Goal: Task Accomplishment & Management: Manage account settings

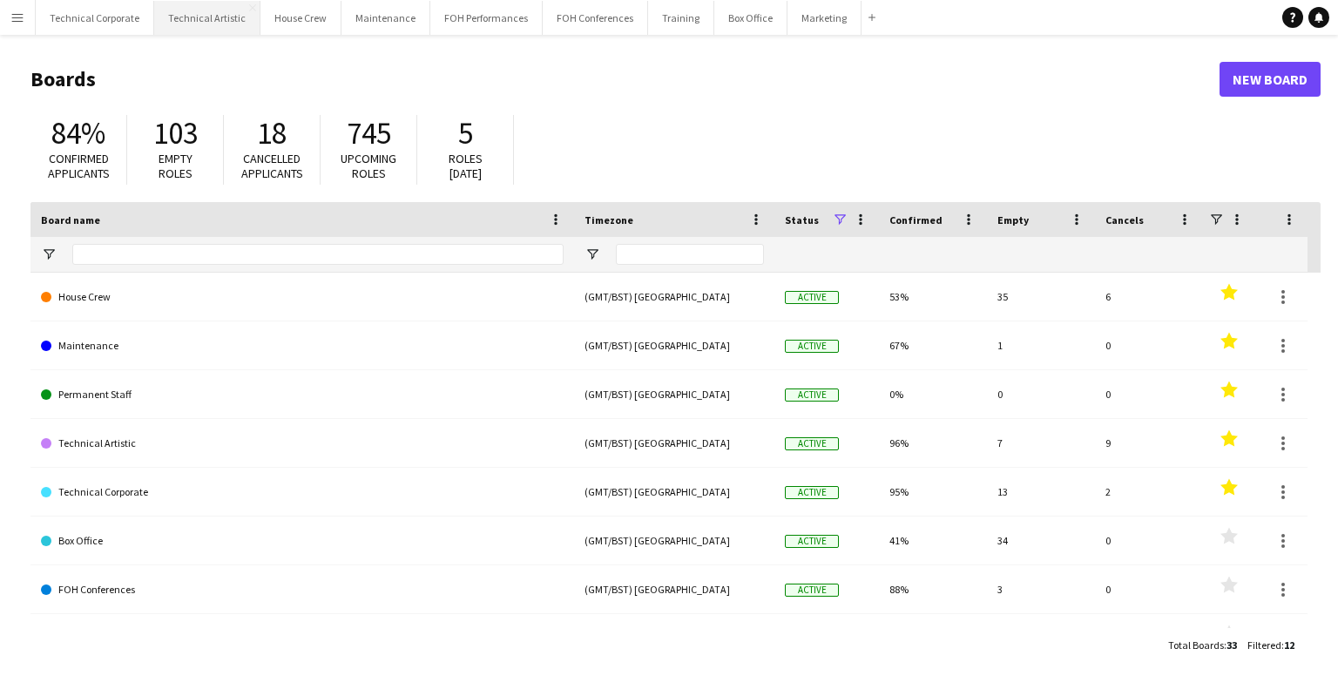
click at [195, 18] on button "Technical Artistic Close" at bounding box center [207, 18] width 106 height 34
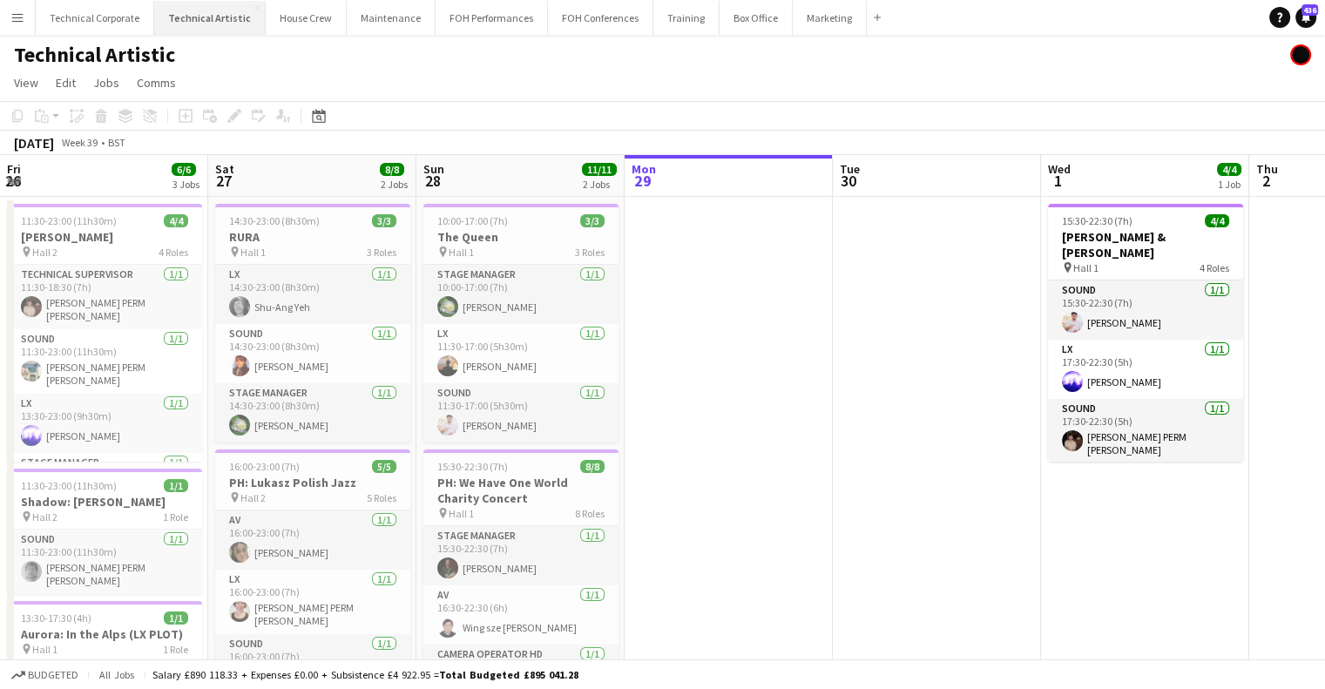
scroll to position [0, 416]
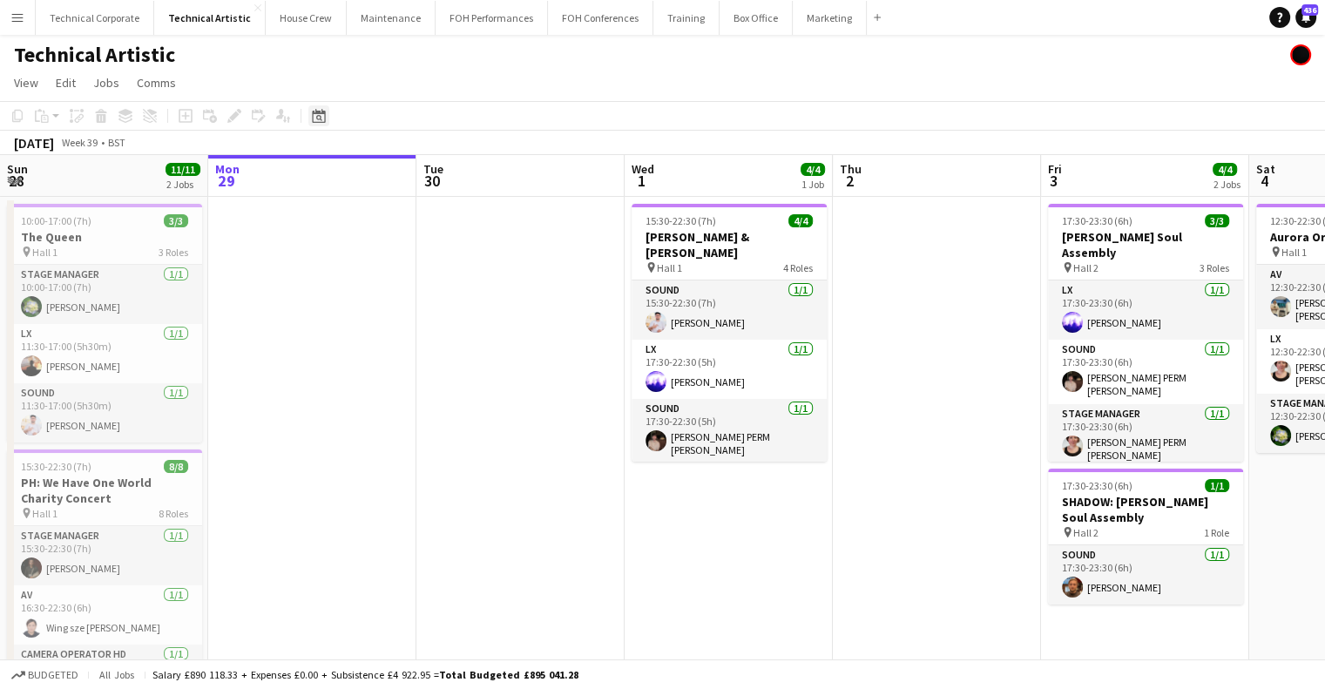
click at [321, 118] on icon at bounding box center [319, 118] width 6 height 6
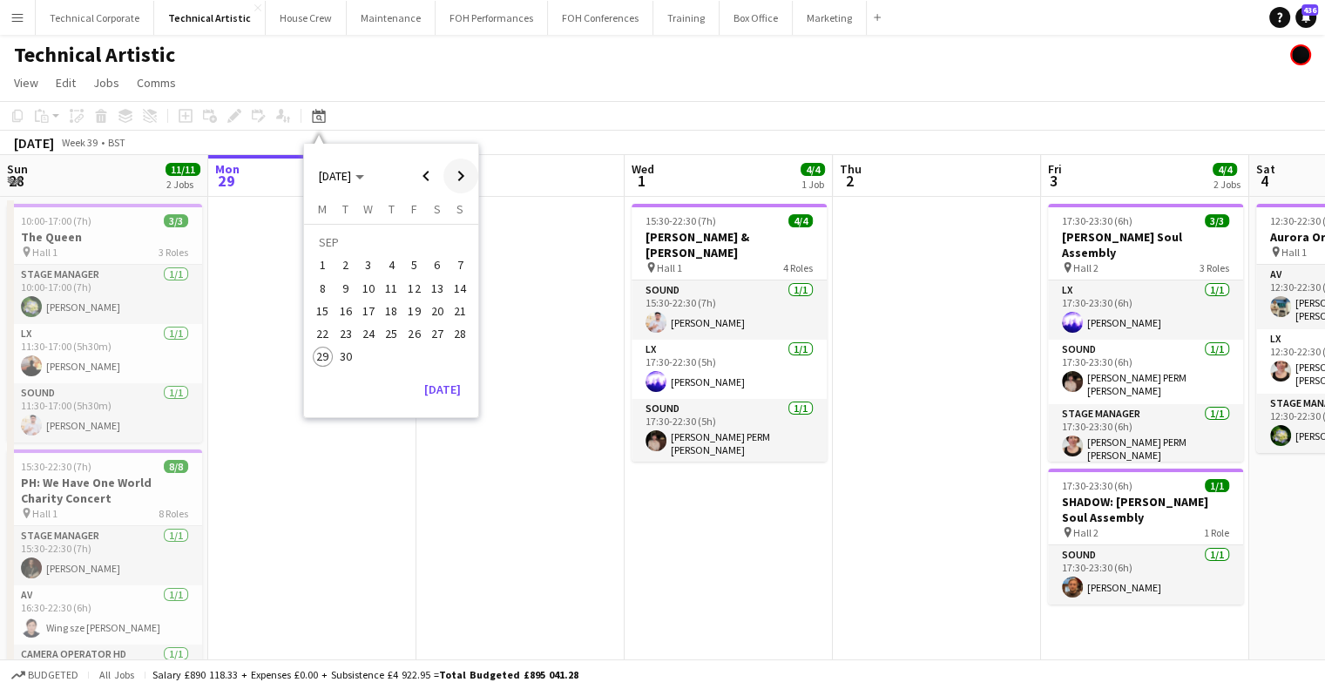
click at [460, 173] on span "Next month" at bounding box center [461, 176] width 35 height 35
click at [416, 174] on span "Previous month" at bounding box center [426, 176] width 35 height 35
click at [423, 316] on button "17" at bounding box center [414, 311] width 23 height 23
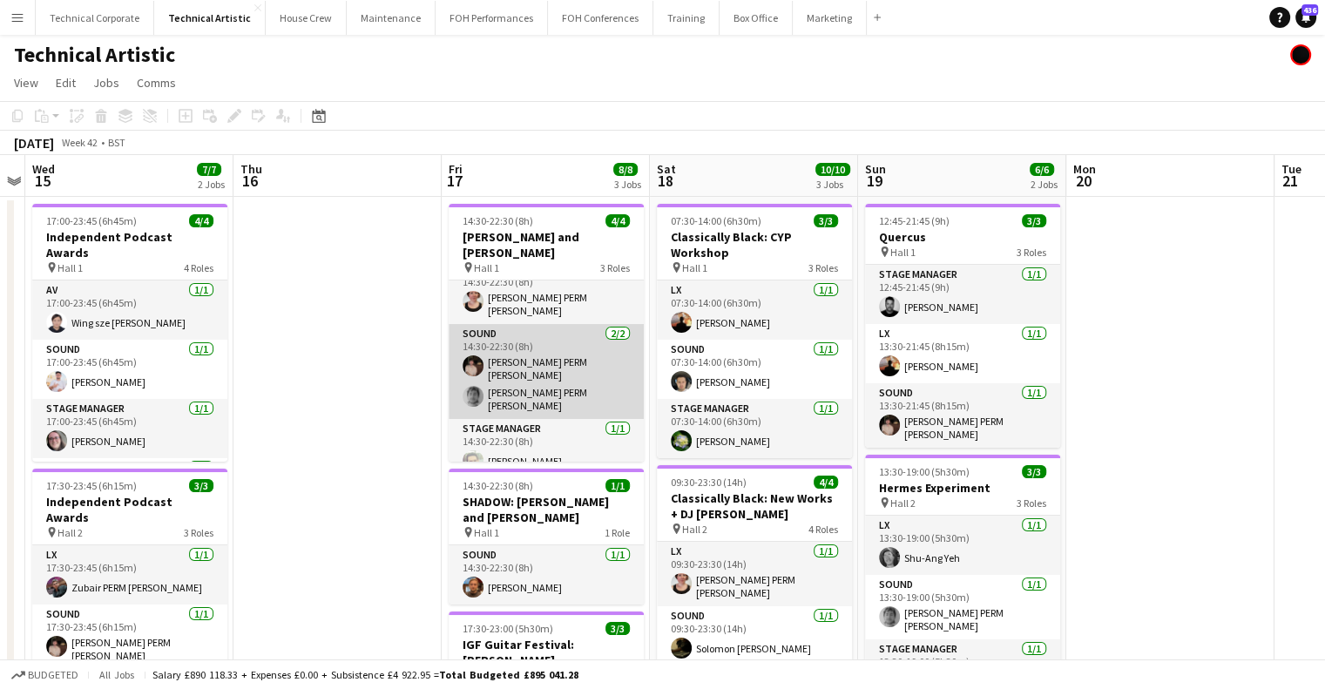
scroll to position [0, 0]
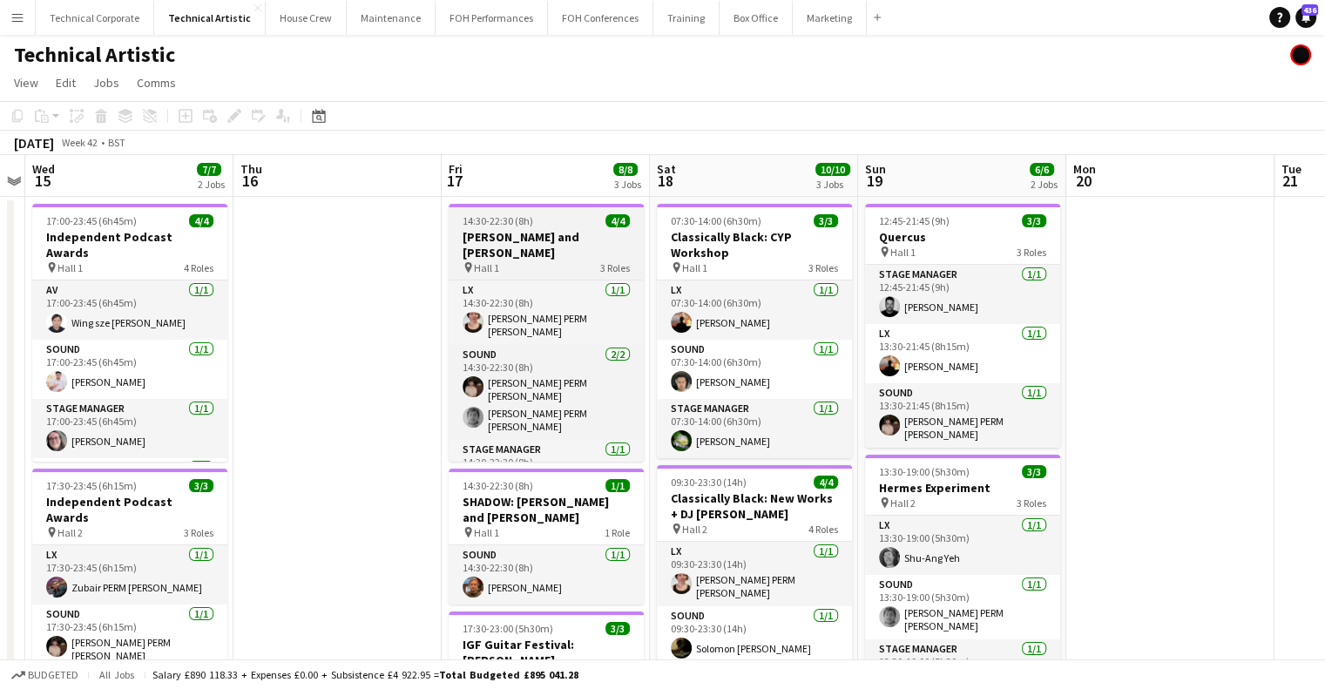
click at [545, 247] on h3 "[PERSON_NAME] and [PERSON_NAME]" at bounding box center [546, 244] width 195 height 31
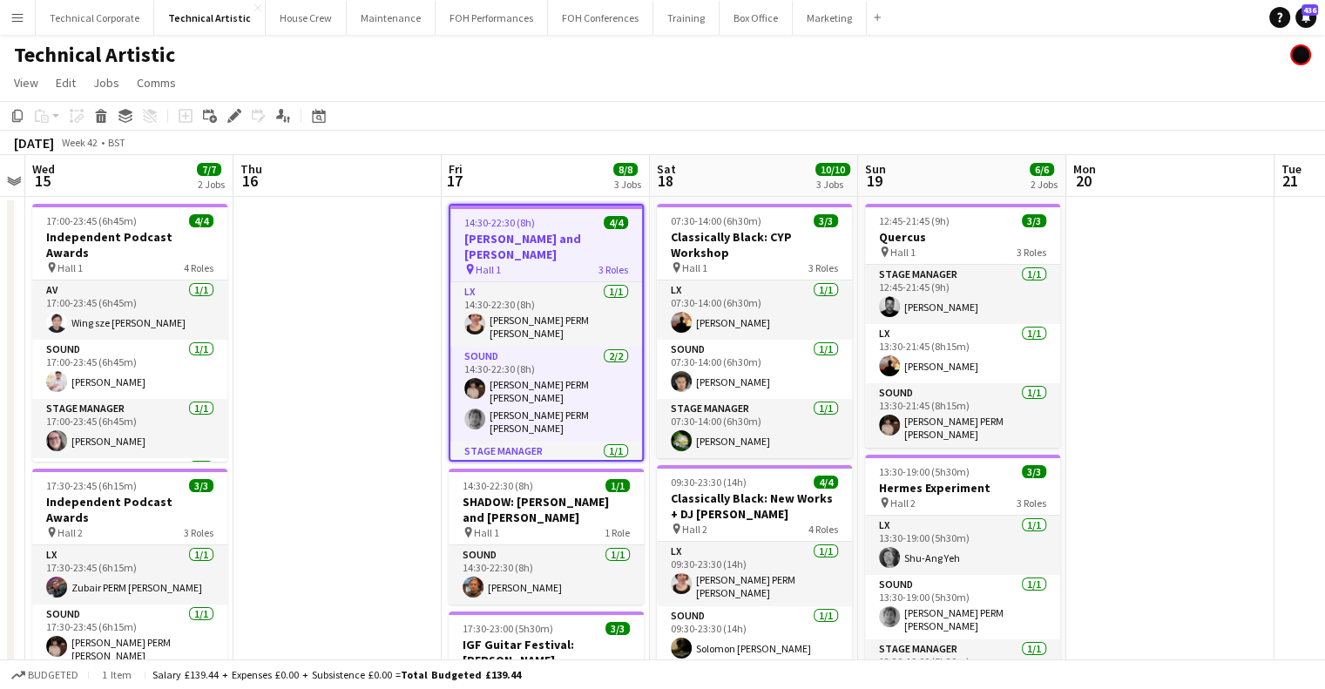
click at [687, 686] on div "Budgeted 1 item Salary £139.44 + Expenses £0.00 + Subsistence £0.00 = Total Bud…" at bounding box center [662, 675] width 1325 height 30
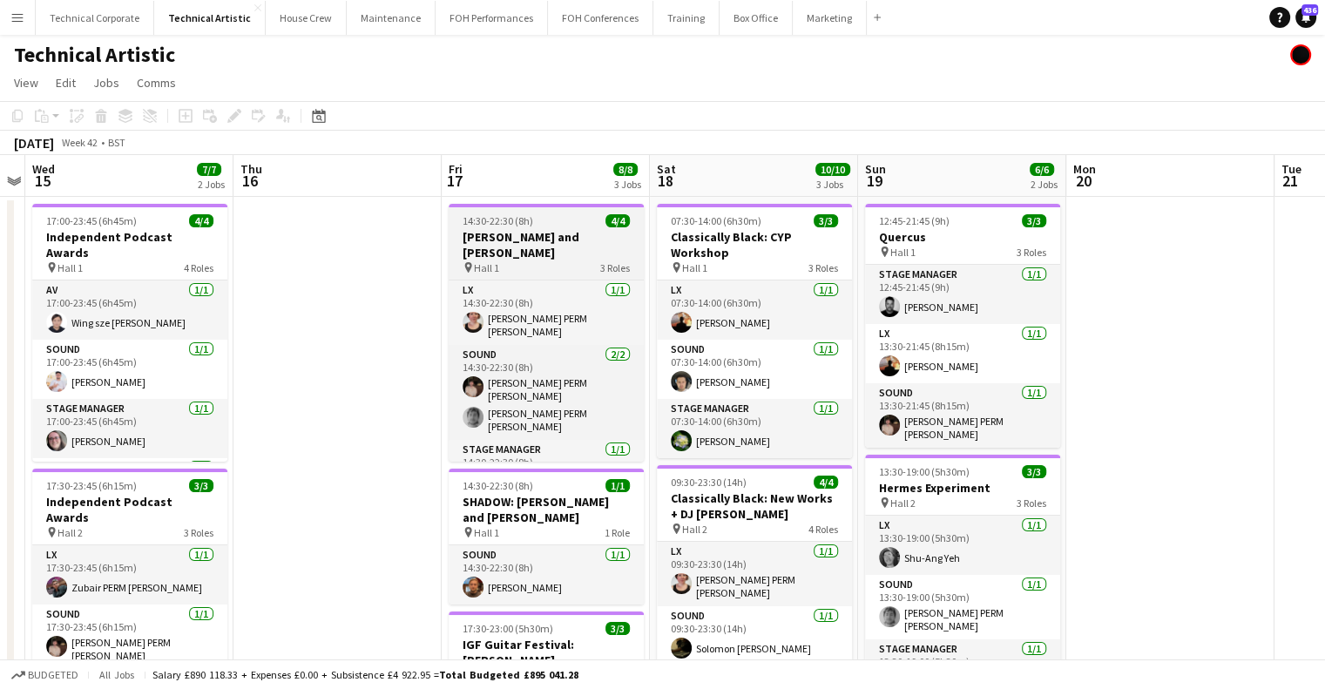
click at [480, 222] on span "14:30-22:30 (8h)" at bounding box center [498, 220] width 71 height 13
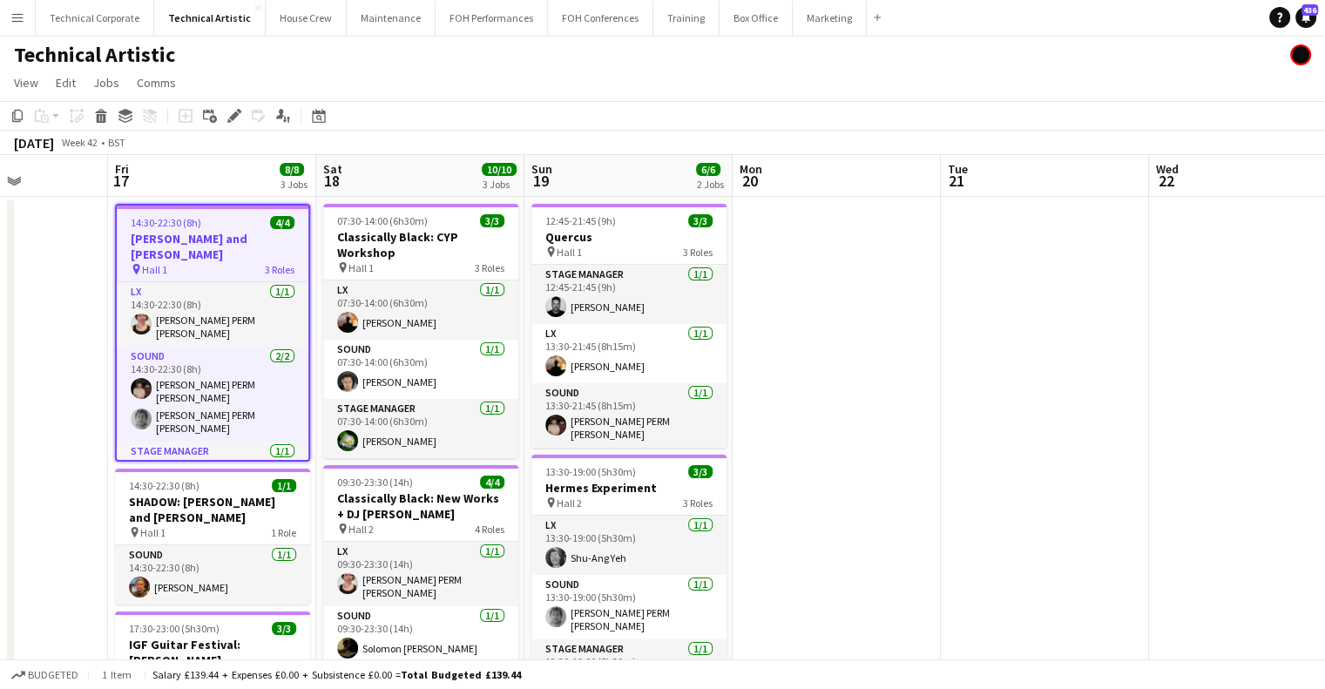
drag, startPoint x: 523, startPoint y: 186, endPoint x: 166, endPoint y: 203, distance: 356.8
click at [166, 203] on app-calendar-viewport "Mon 13 7/7 1 Job Tue 14 Wed 15 7/7 2 Jobs Thu 16 Fri 17 8/8 3 Jobs Sat 18 10/10…" at bounding box center [662, 588] width 1325 height 867
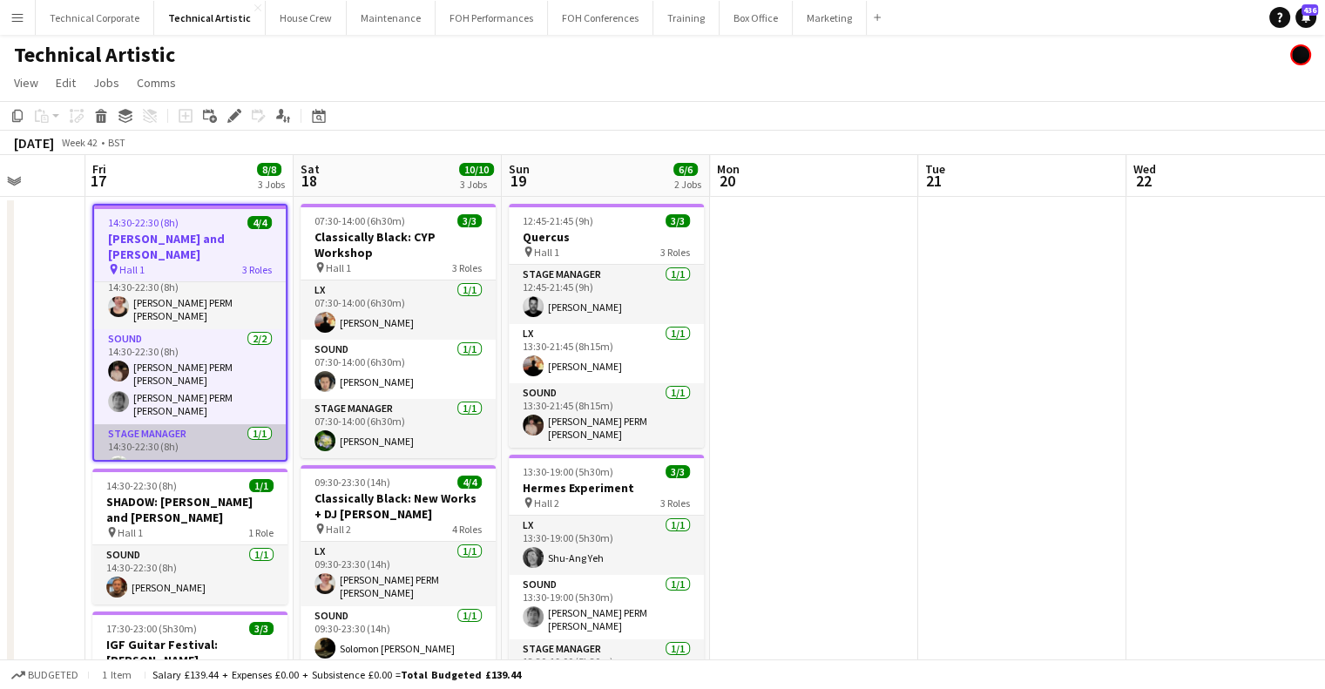
scroll to position [24, 0]
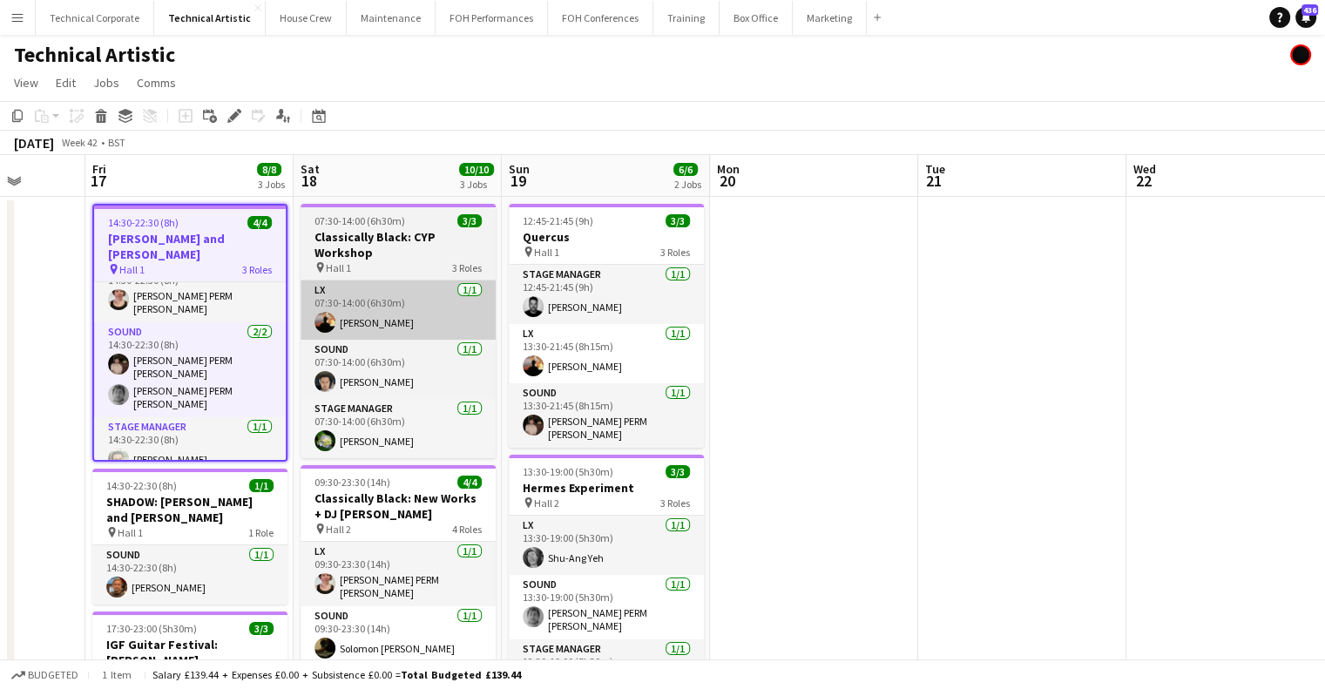
drag, startPoint x: 181, startPoint y: 560, endPoint x: 359, endPoint y: 320, distance: 299.0
click at [181, 560] on app-card-role "Sound [DATE] 14:30-22:30 (8h) [PERSON_NAME]" at bounding box center [189, 574] width 195 height 59
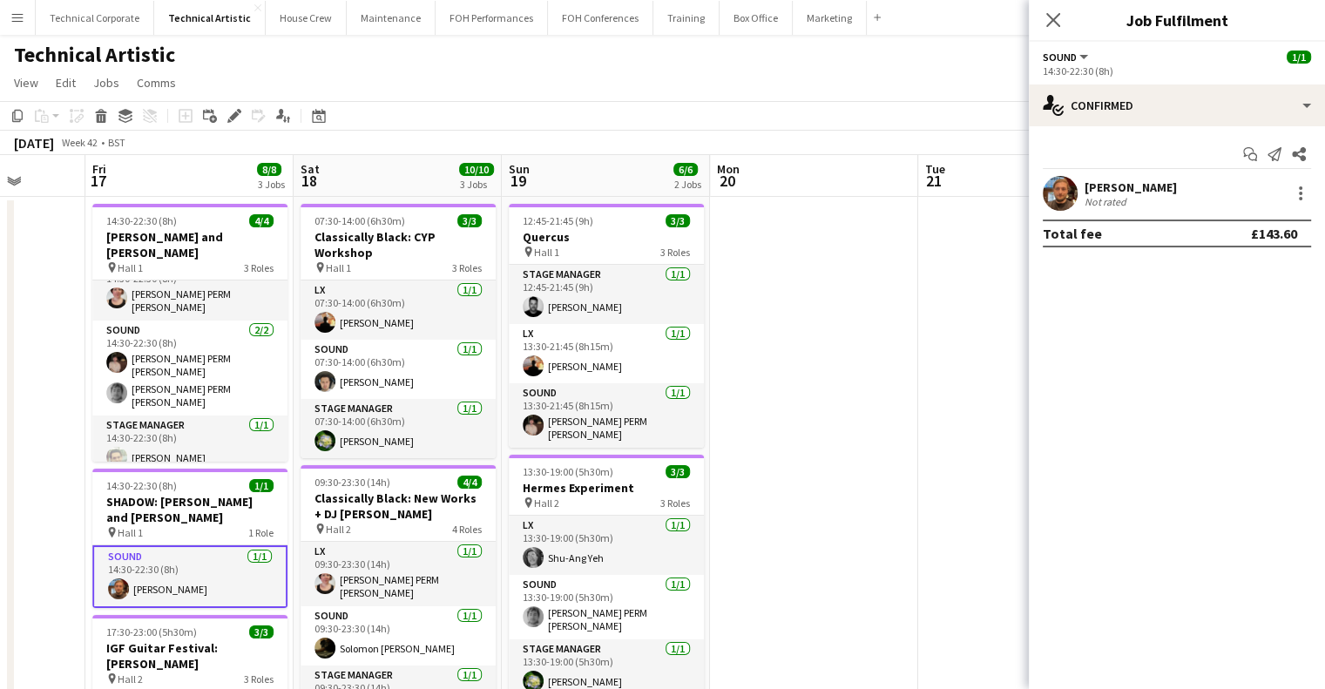
scroll to position [21, 0]
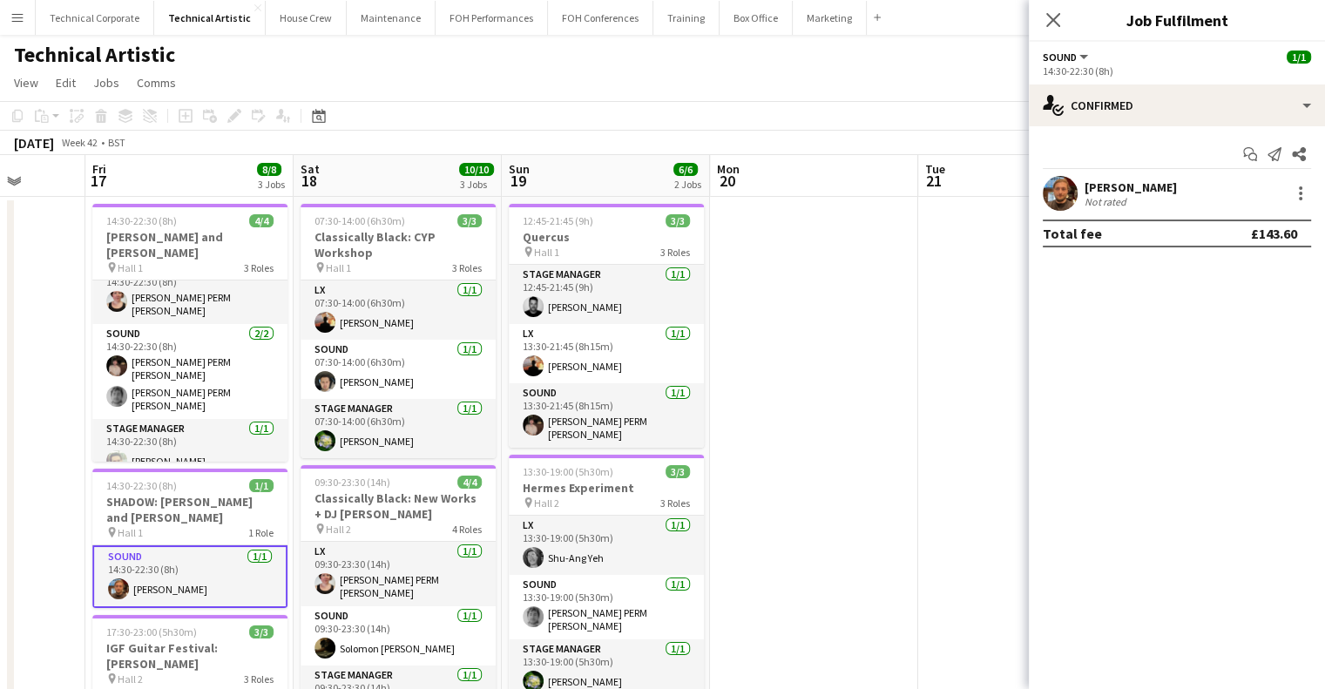
click at [1127, 184] on div "[PERSON_NAME]" at bounding box center [1131, 187] width 92 height 16
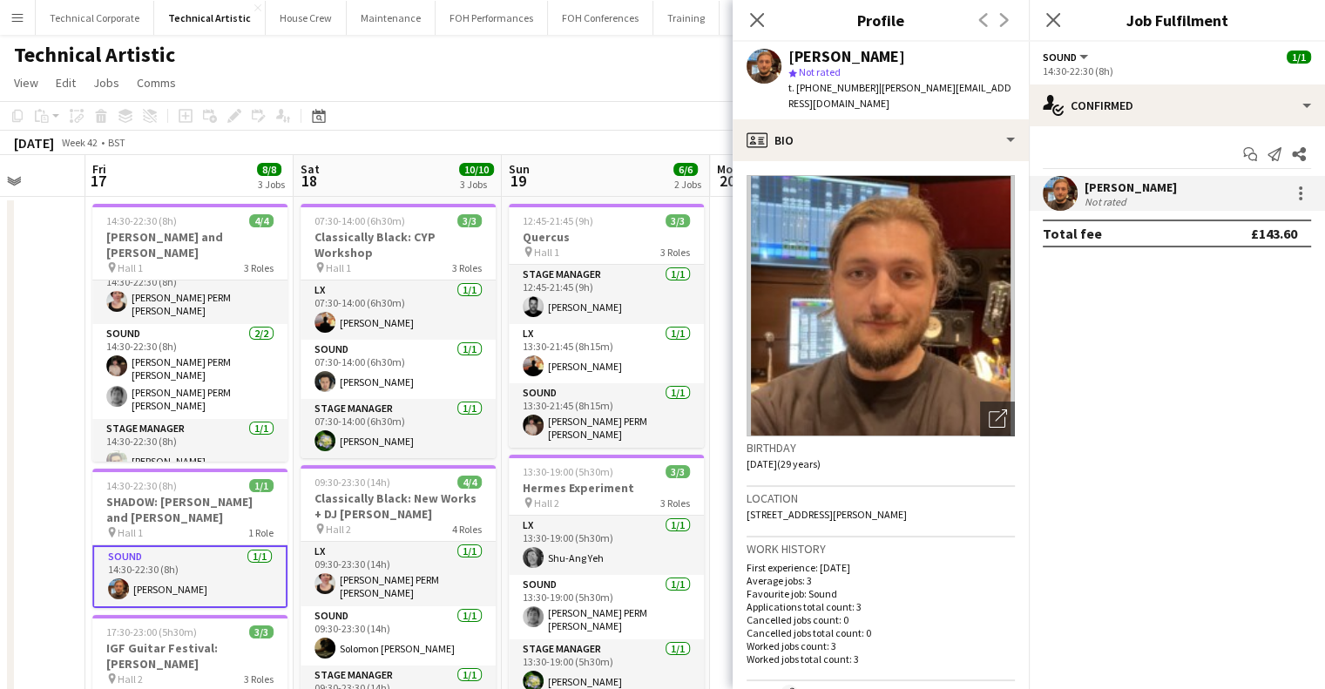
click at [1127, 184] on div "[PERSON_NAME]" at bounding box center [1131, 187] width 92 height 16
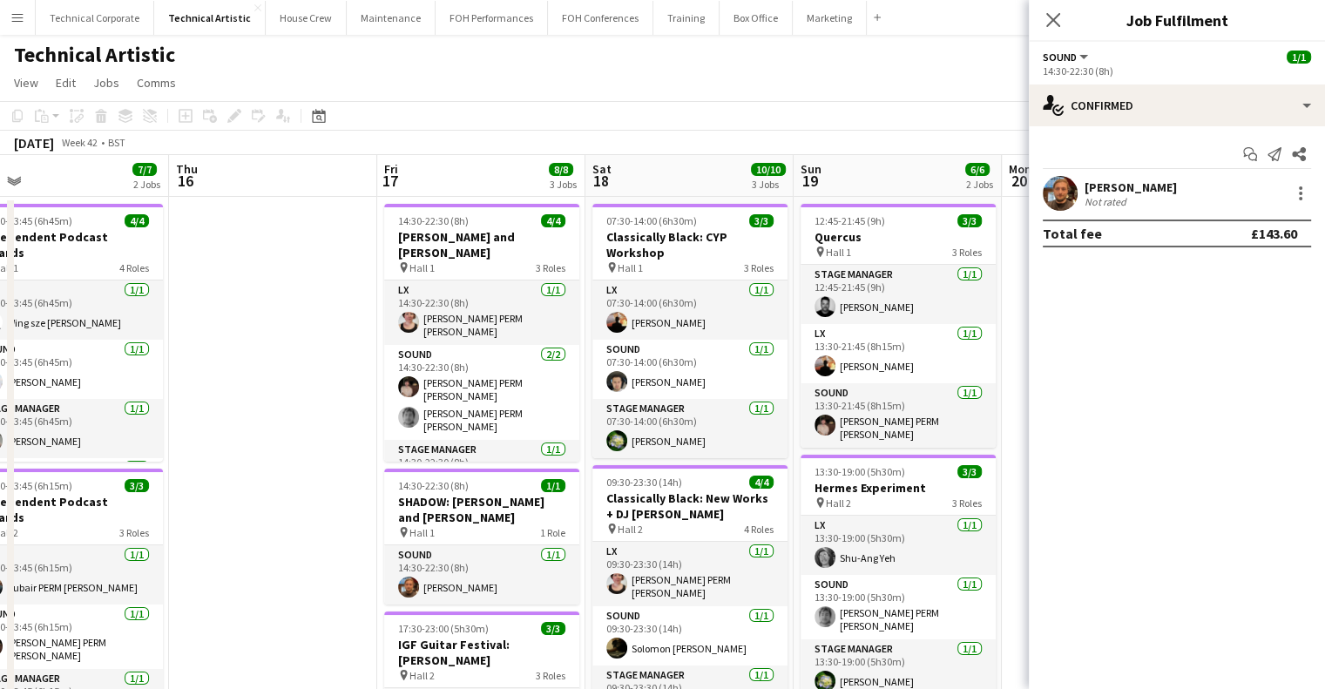
scroll to position [0, 402]
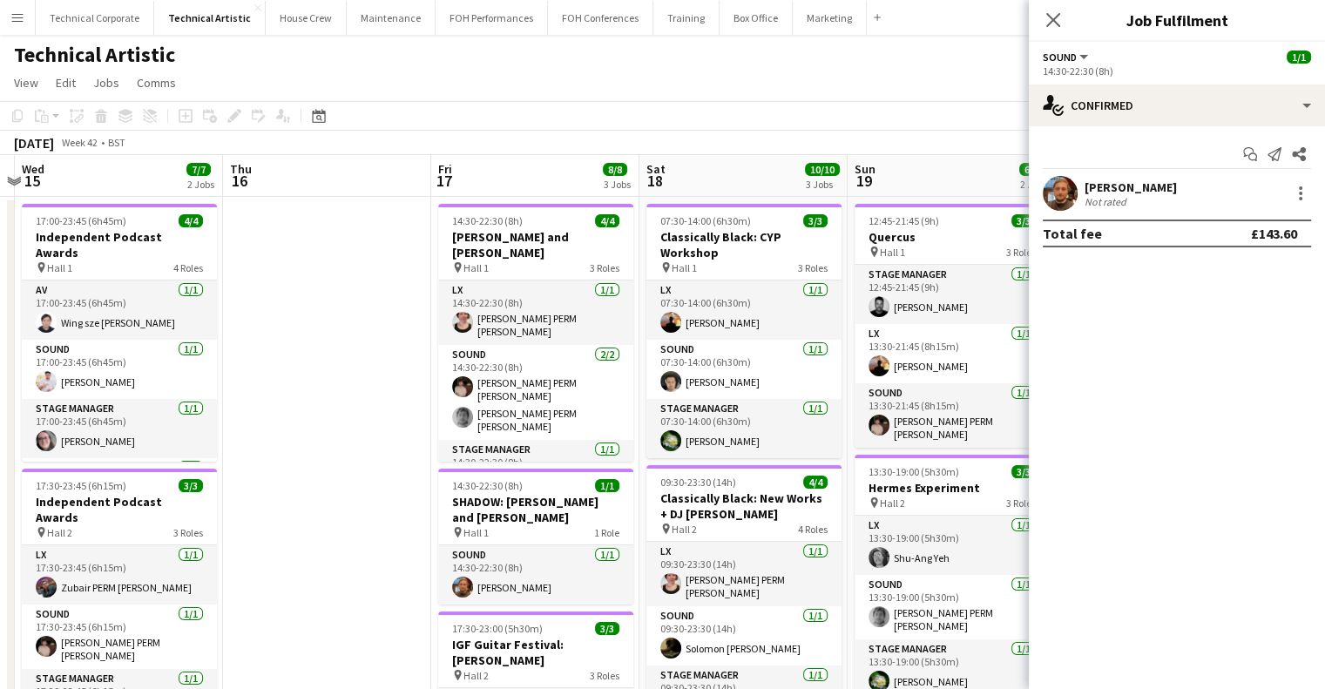
drag, startPoint x: 183, startPoint y: 233, endPoint x: 528, endPoint y: 281, distance: 348.5
click at [528, 281] on app-calendar-viewport "Mon 13 7/7 1 Job Tue 14 Wed 15 7/7 2 Jobs Thu 16 Fri 17 8/8 3 Jobs Sat 18 10/10…" at bounding box center [662, 588] width 1325 height 867
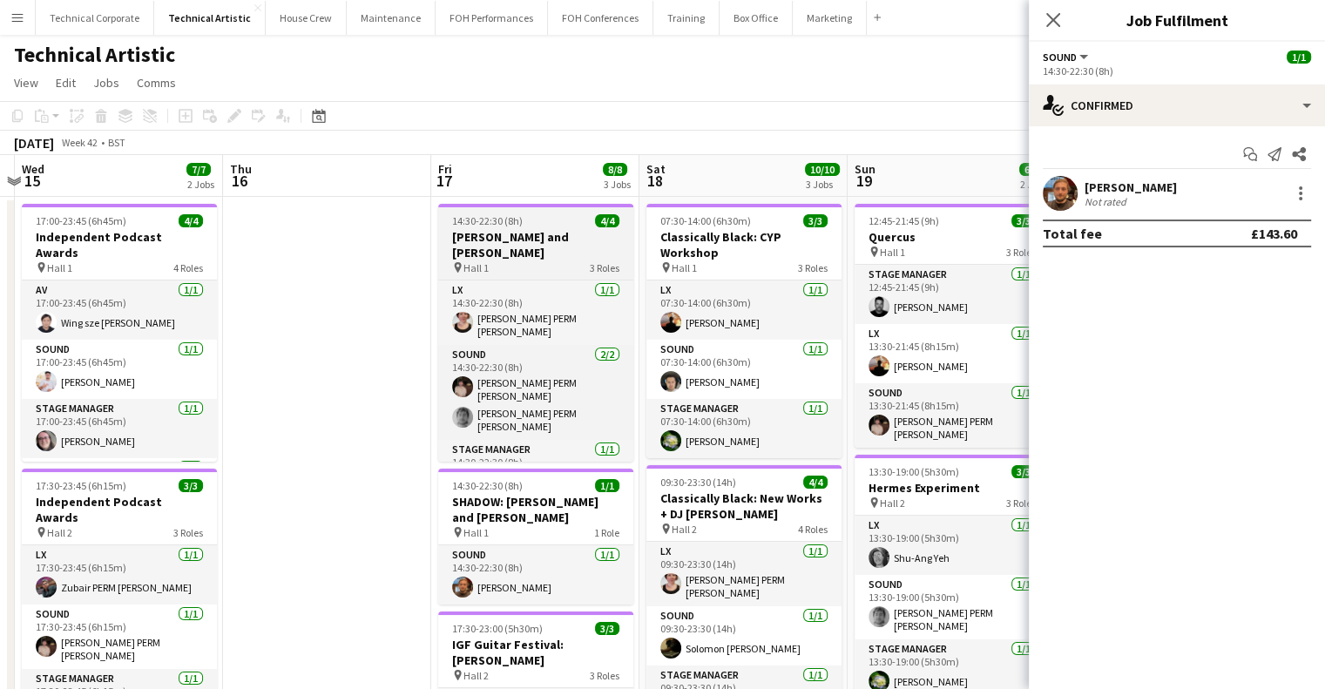
click at [543, 248] on h3 "[PERSON_NAME] and [PERSON_NAME]" at bounding box center [535, 244] width 195 height 31
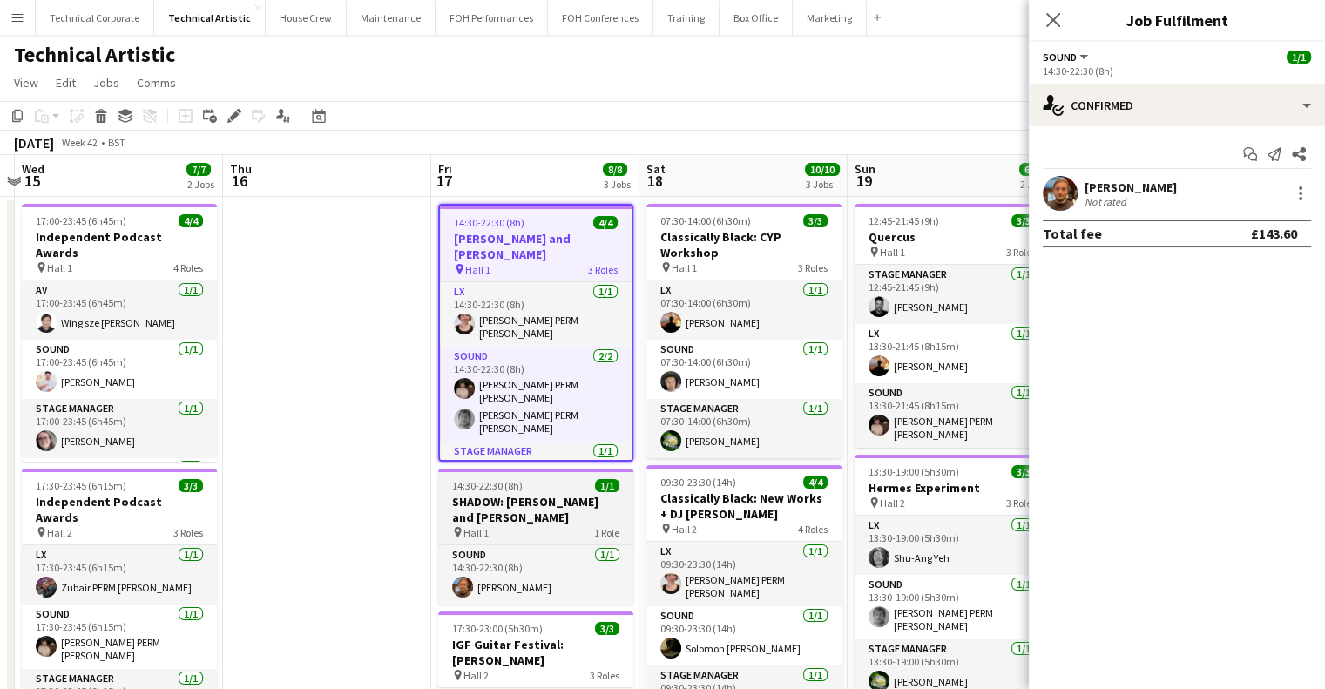
click at [533, 496] on h3 "SHADOW: [PERSON_NAME] and [PERSON_NAME]" at bounding box center [535, 509] width 195 height 31
click at [512, 515] on h3 "SHADOW: [PERSON_NAME] and [PERSON_NAME]" at bounding box center [535, 509] width 195 height 31
click at [511, 487] on span "14:30-22:30 (8h)" at bounding box center [487, 485] width 71 height 13
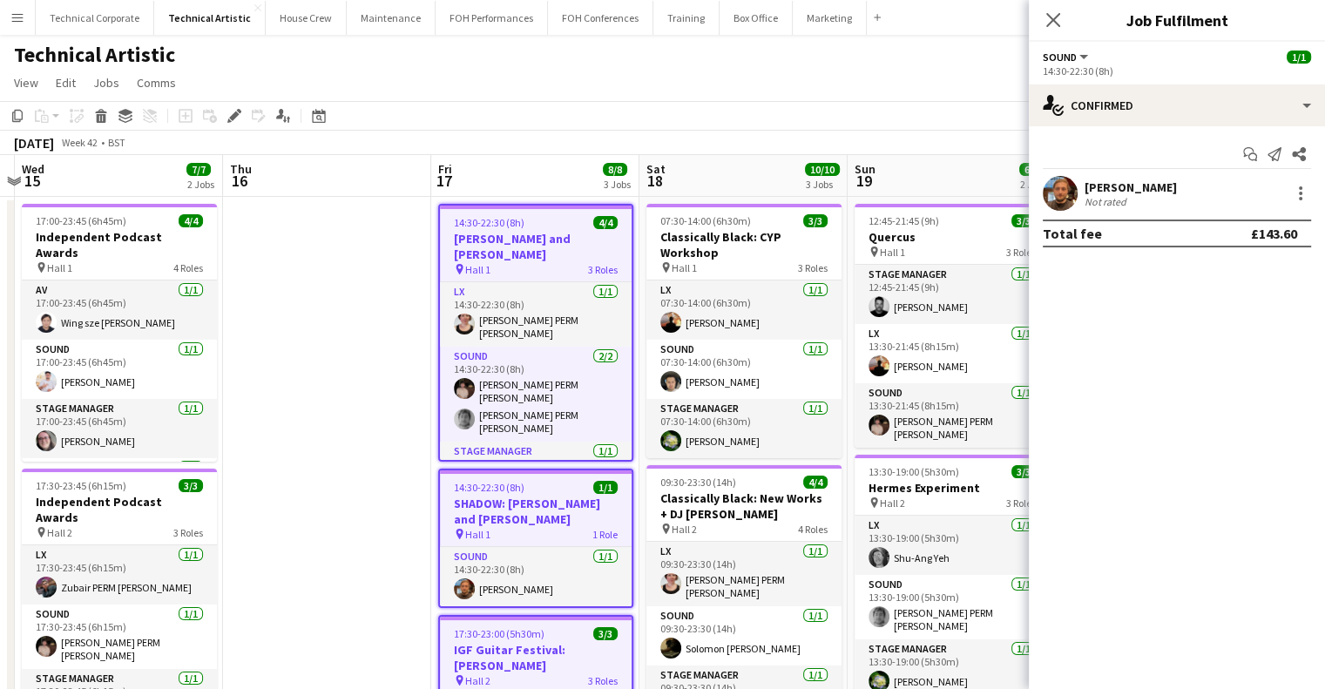
click at [407, 578] on app-date-cell at bounding box center [327, 609] width 208 height 825
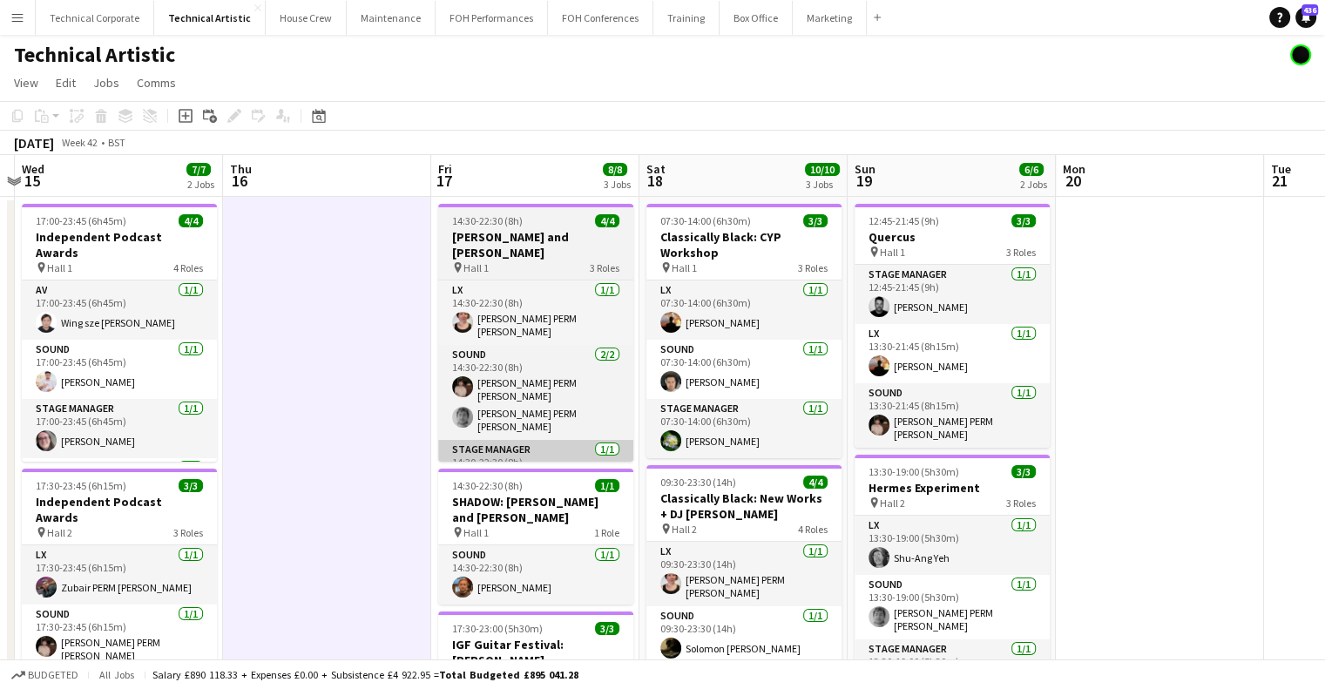
drag, startPoint x: 407, startPoint y: 578, endPoint x: 491, endPoint y: 424, distance: 175.1
click at [407, 577] on app-date-cell at bounding box center [327, 609] width 208 height 825
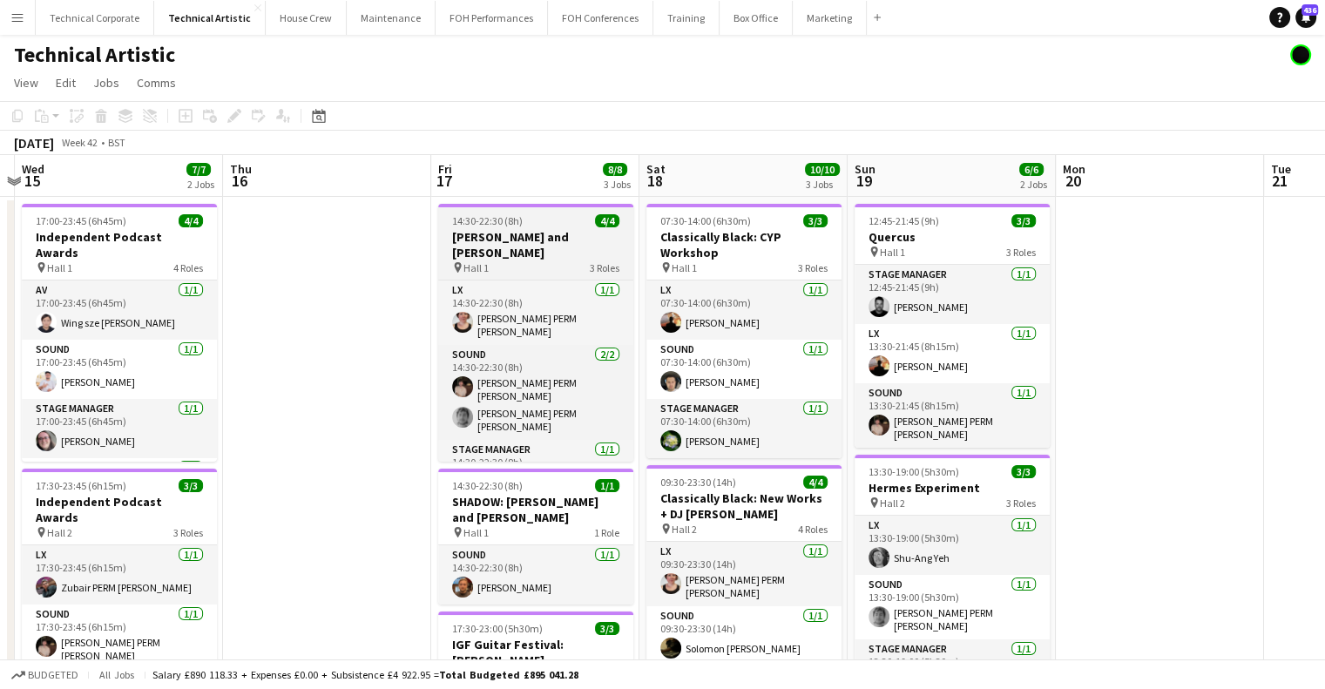
click at [526, 236] on h3 "[PERSON_NAME] and [PERSON_NAME]" at bounding box center [535, 244] width 195 height 31
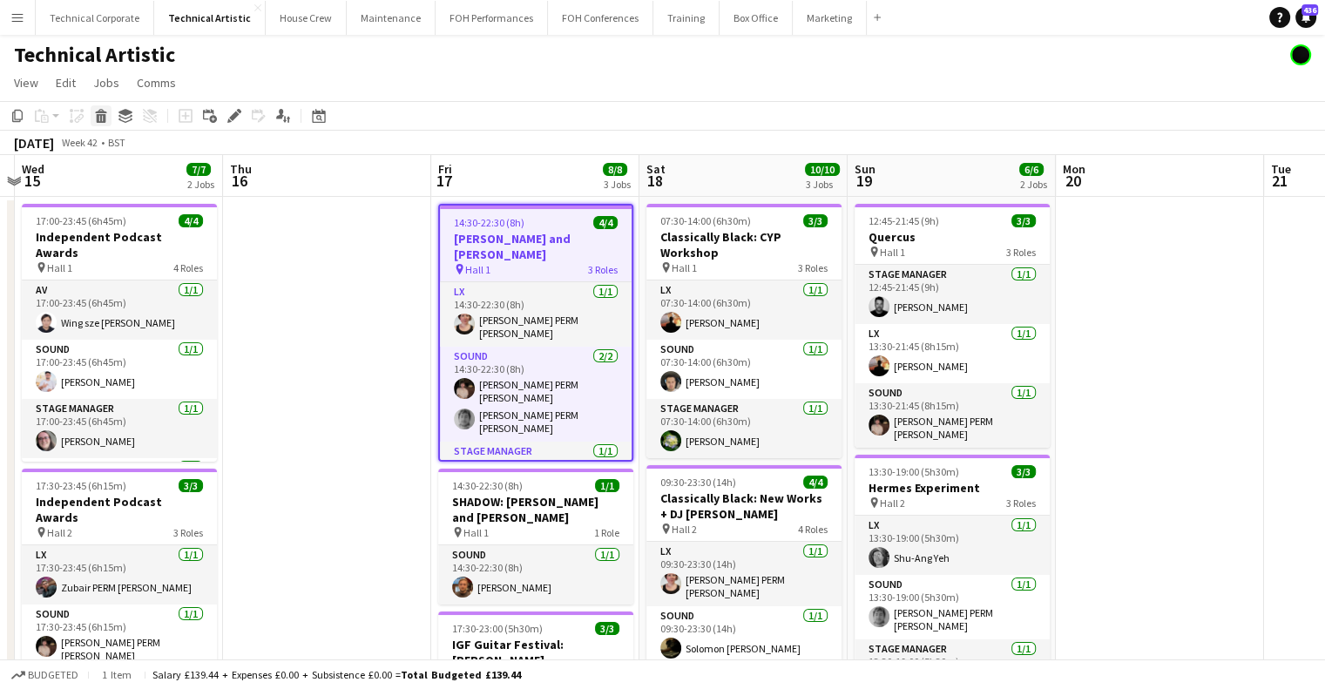
click at [101, 109] on icon "Delete" at bounding box center [101, 116] width 14 height 14
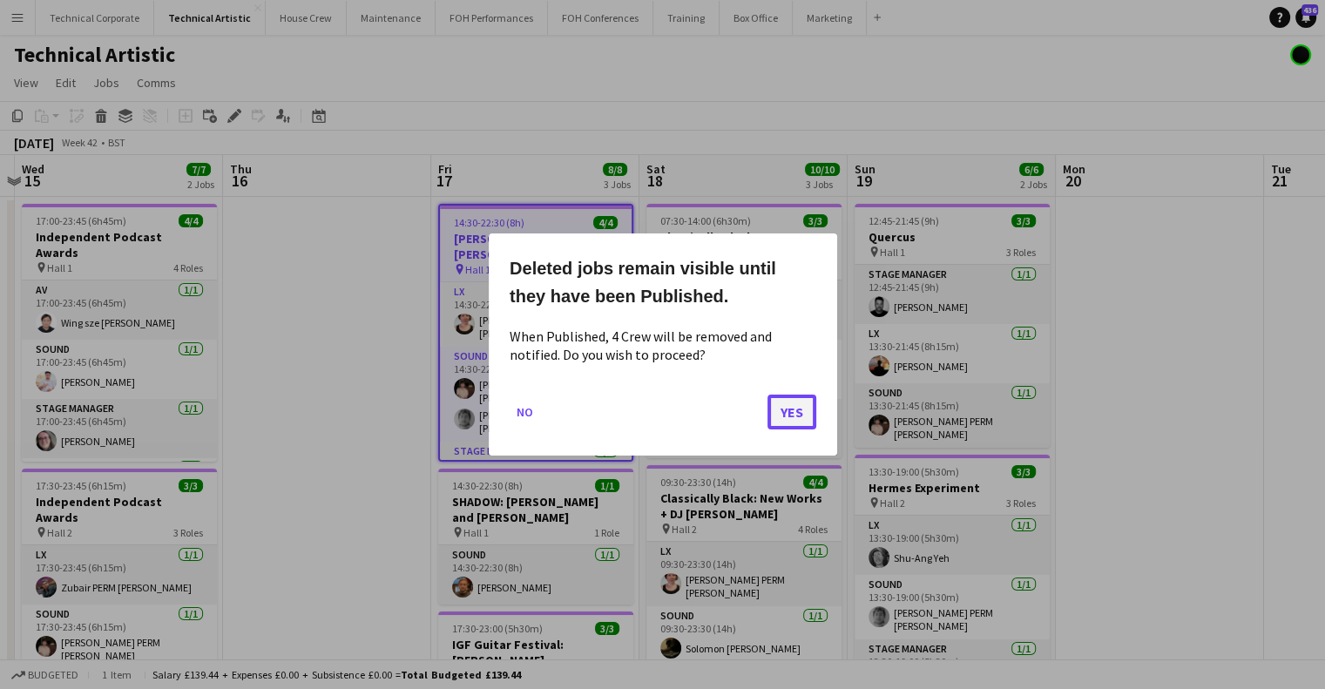
click at [792, 404] on button "Yes" at bounding box center [792, 412] width 49 height 35
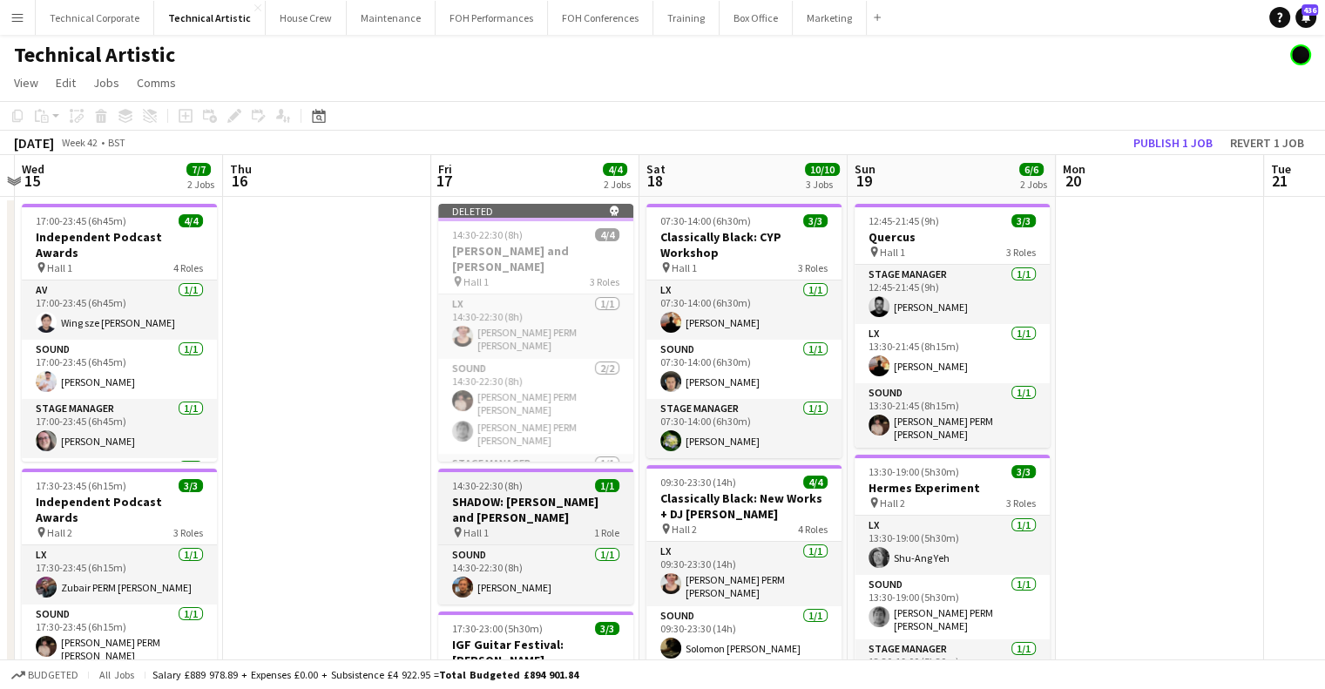
click at [539, 477] on app-job-card "14:30-22:30 (8h) 1/1 SHADOW: [PERSON_NAME] and [PERSON_NAME] pin Hall 1 1 Role …" at bounding box center [535, 537] width 195 height 136
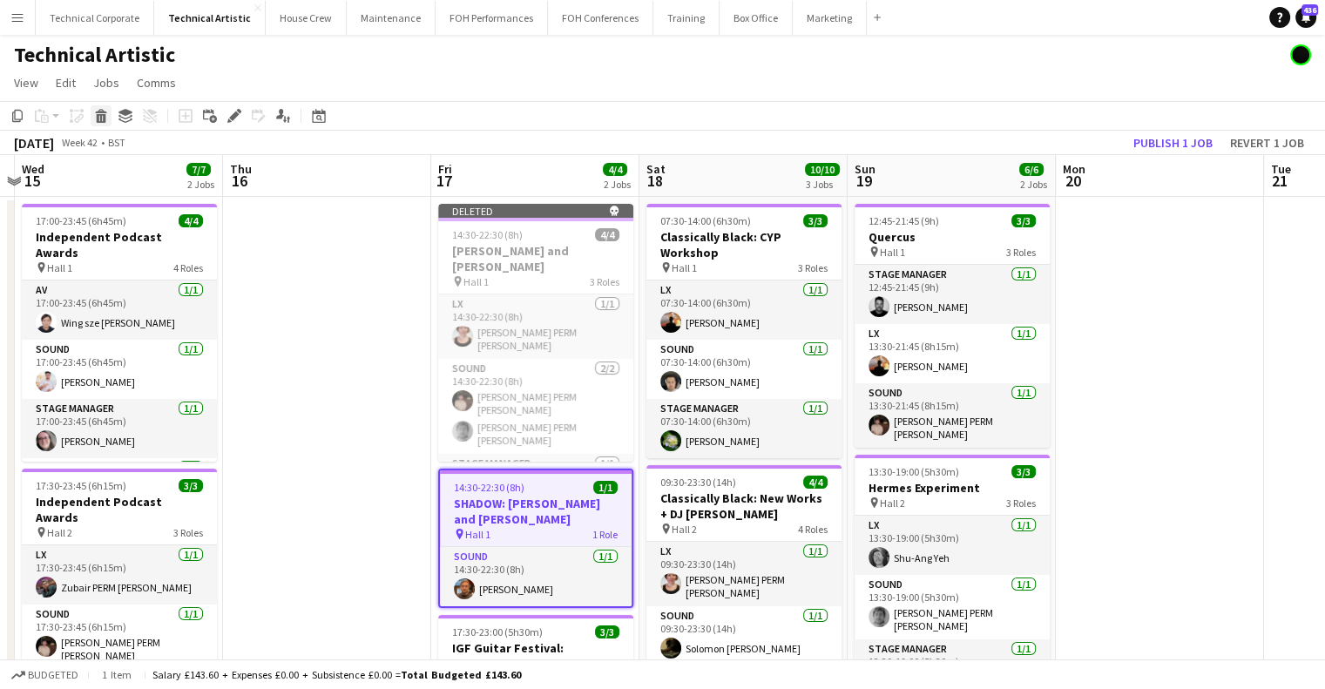
click at [100, 114] on icon "Delete" at bounding box center [101, 116] width 14 height 14
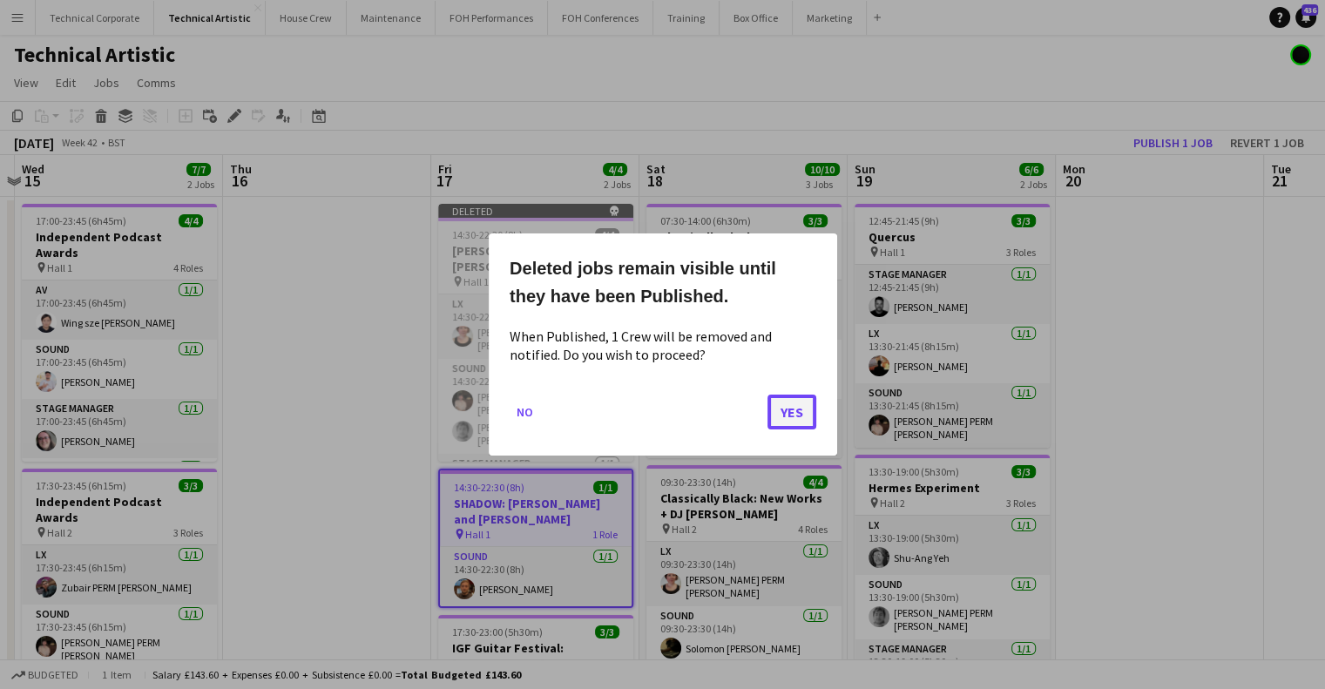
click at [809, 423] on button "Yes" at bounding box center [792, 412] width 49 height 35
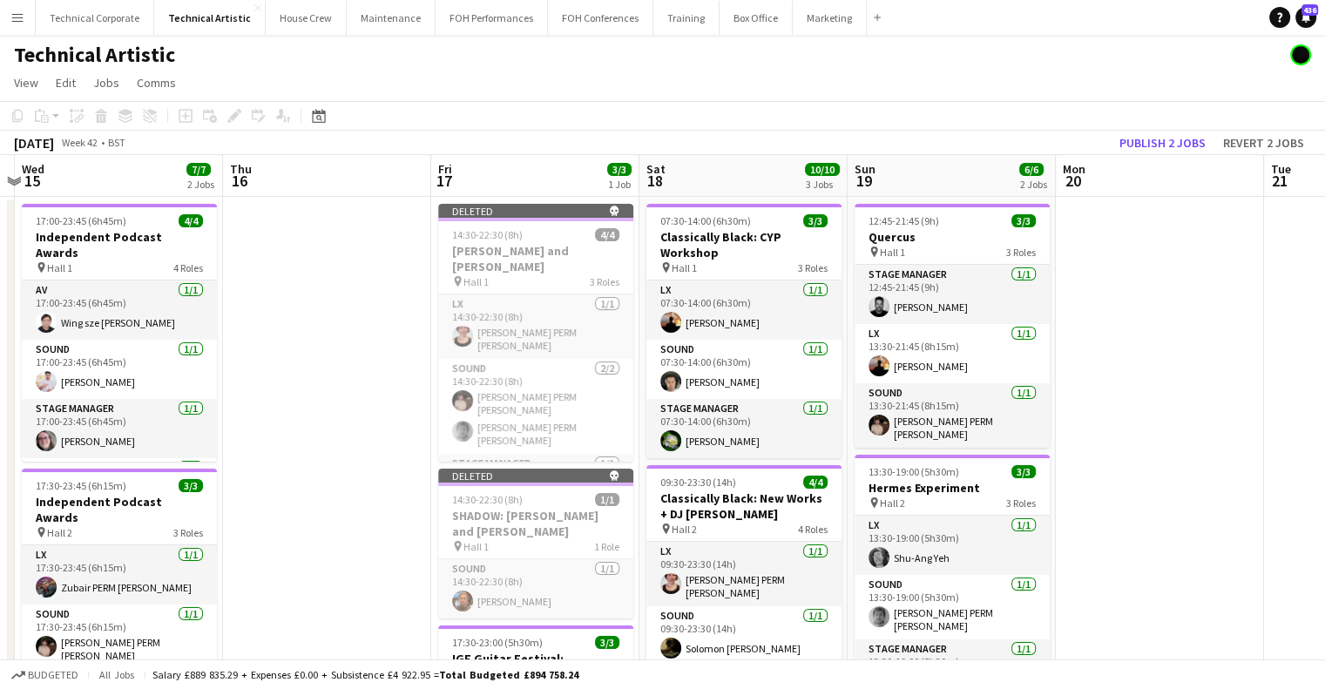
click at [376, 389] on app-date-cell at bounding box center [327, 609] width 208 height 825
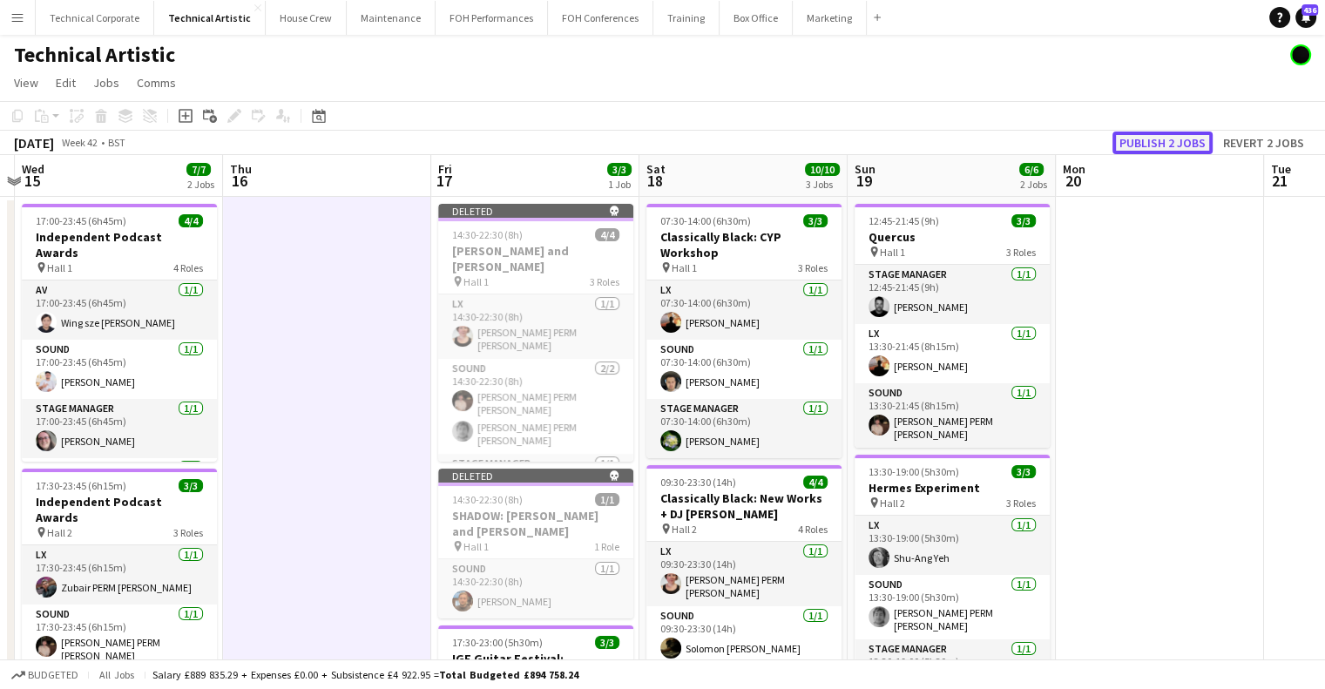
click at [1166, 135] on button "Publish 2 jobs" at bounding box center [1163, 143] width 100 height 23
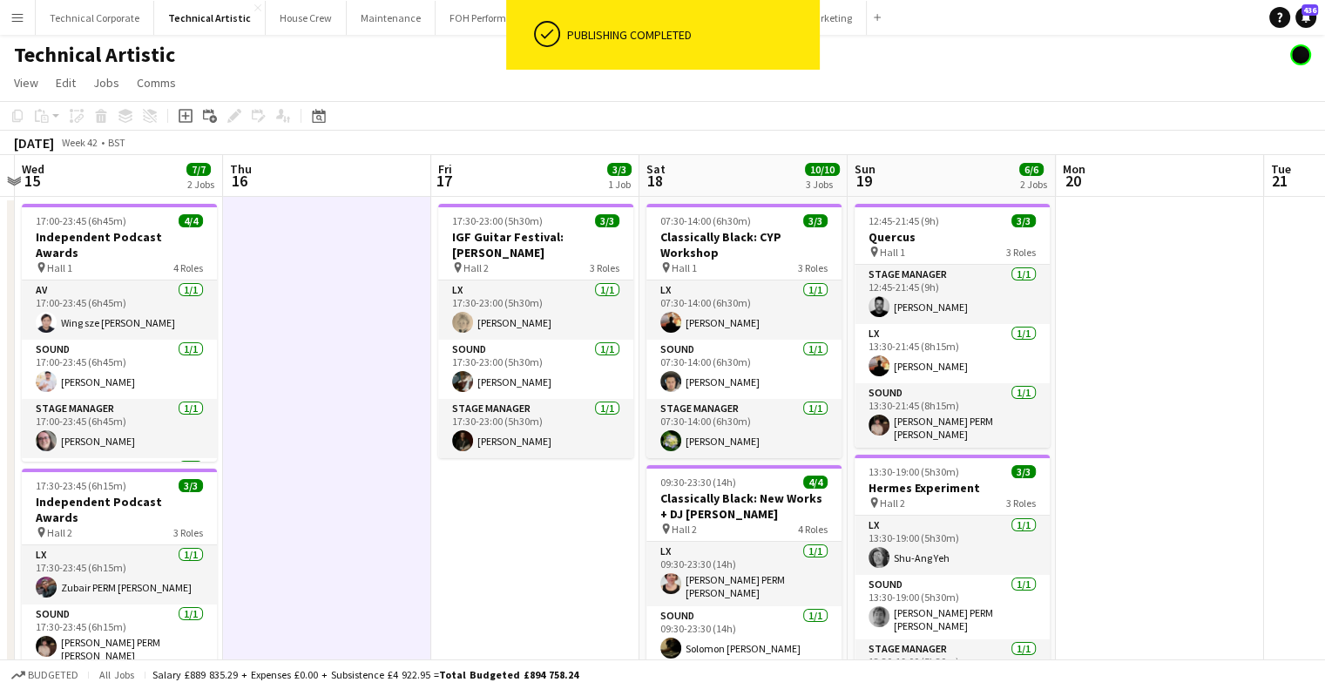
click at [564, 593] on app-date-cell "17:30-23:00 (5h30m) 3/3 IGF Guitar Festival: [PERSON_NAME] pin Hall 2 3 Roles L…" at bounding box center [535, 609] width 208 height 825
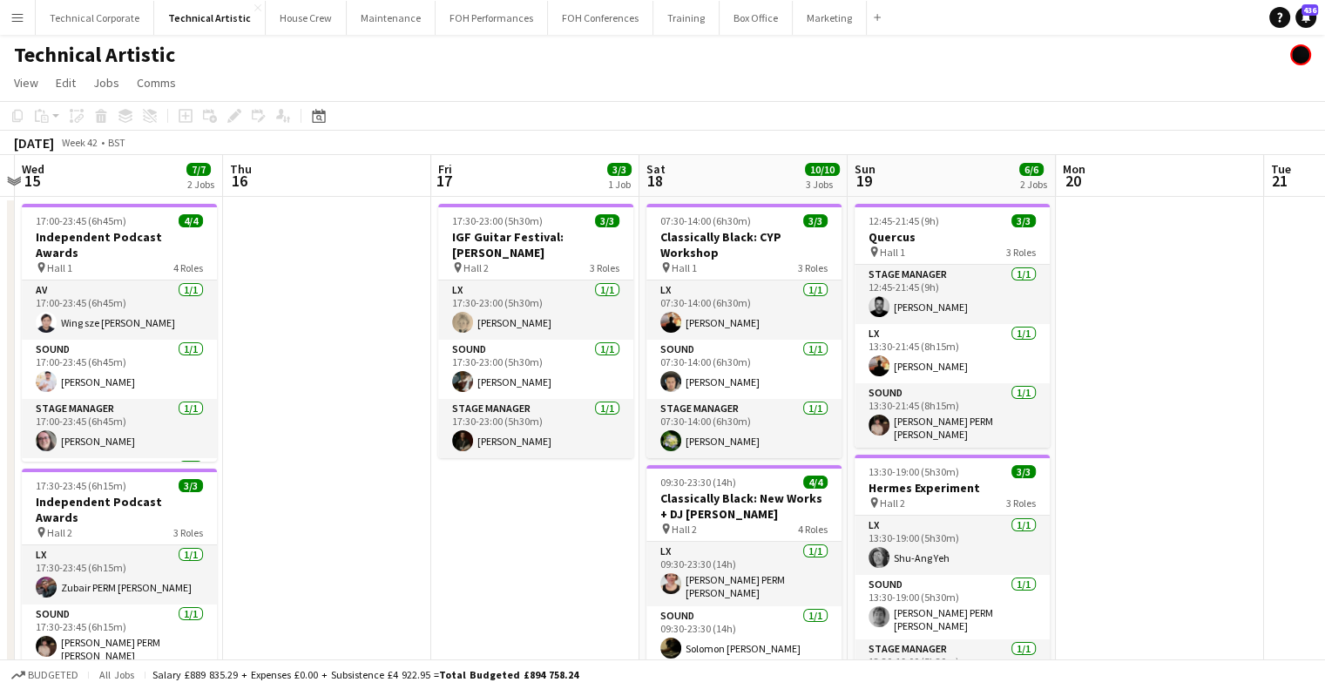
click at [335, 124] on app-toolbar "Copy Paste Paste Ctrl+V Paste with crew Ctrl+Shift+V Paste linked Job [GEOGRAPH…" at bounding box center [662, 116] width 1325 height 30
click at [331, 121] on div "Date picker [DATE] [DATE] [DATE] M [DATE] T [DATE] W [DATE] T [DATE] F [DATE] S…" at bounding box center [313, 115] width 39 height 21
click at [324, 118] on icon at bounding box center [318, 116] width 13 height 14
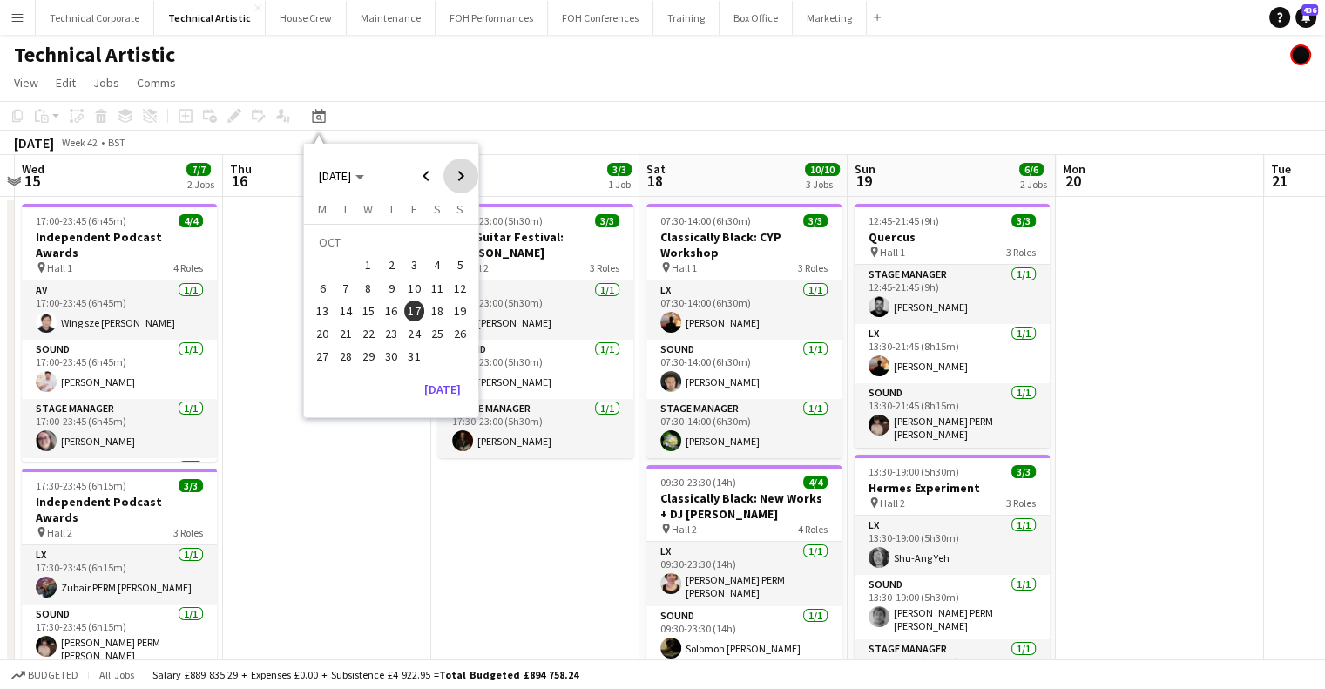
click at [457, 178] on span "Next month" at bounding box center [461, 176] width 35 height 35
click at [387, 272] on span "6" at bounding box center [391, 270] width 21 height 21
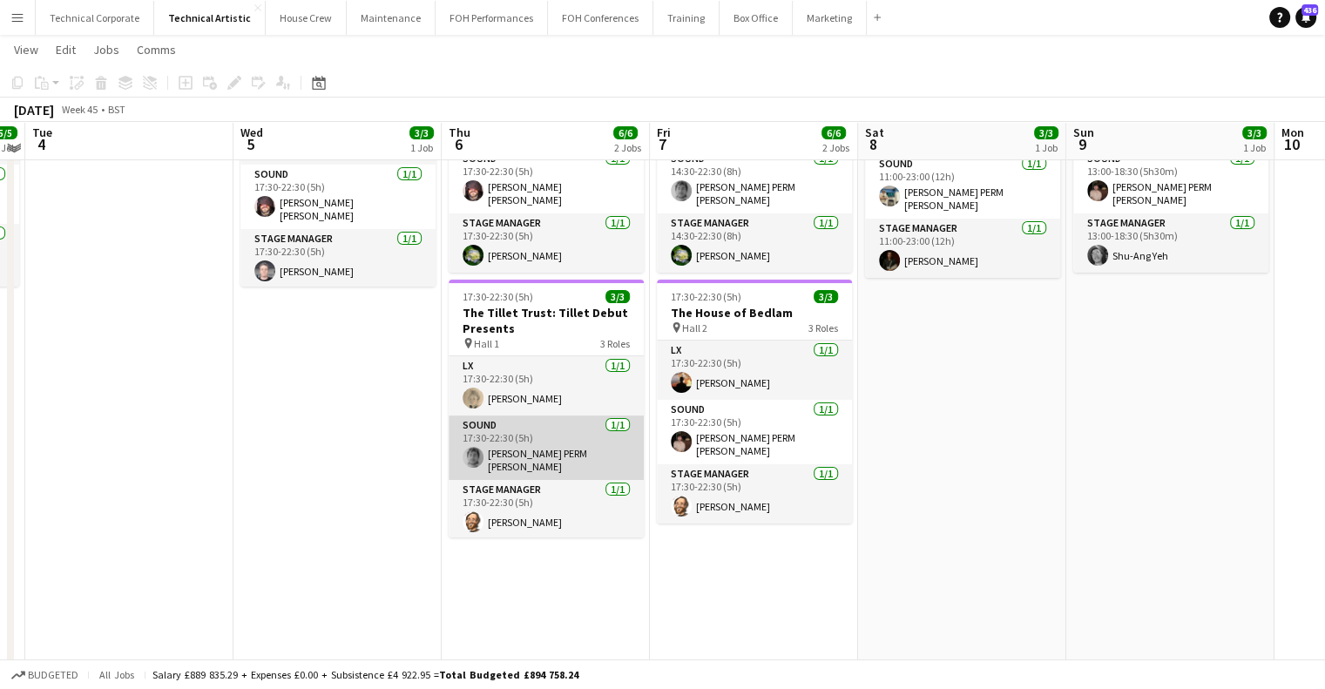
scroll to position [174, 0]
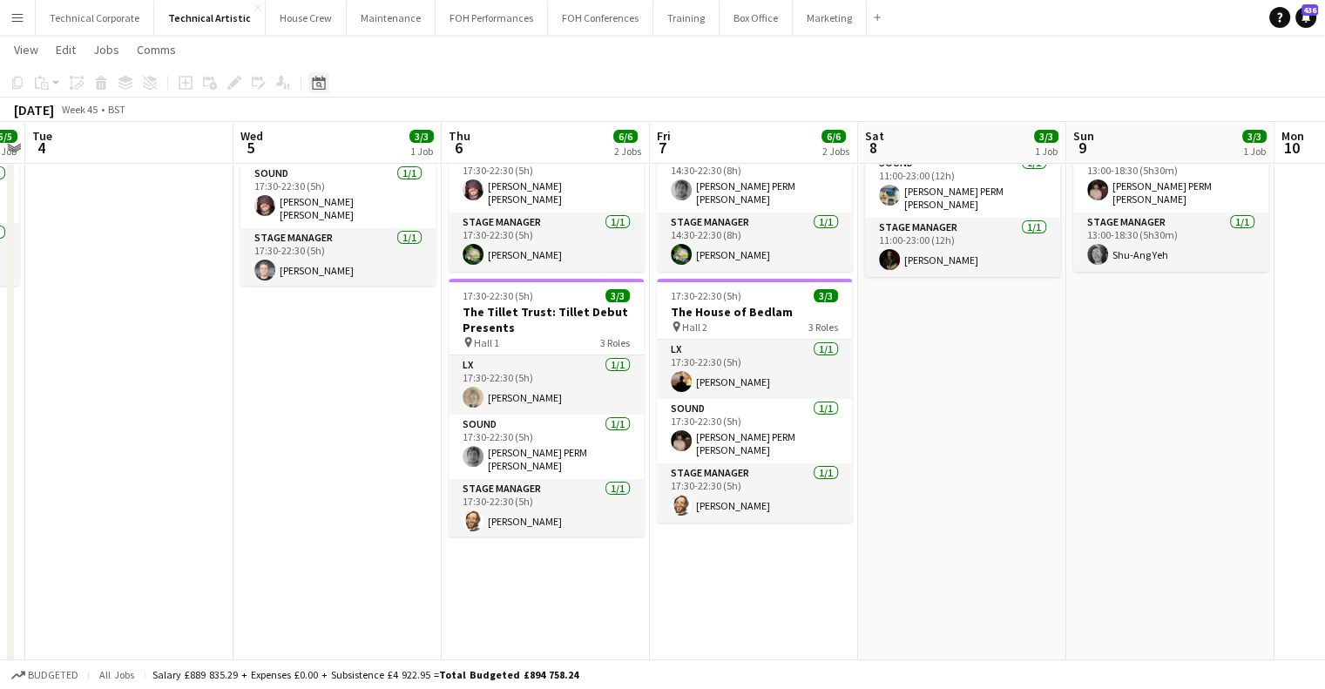
click at [323, 83] on icon "Date picker" at bounding box center [319, 83] width 14 height 14
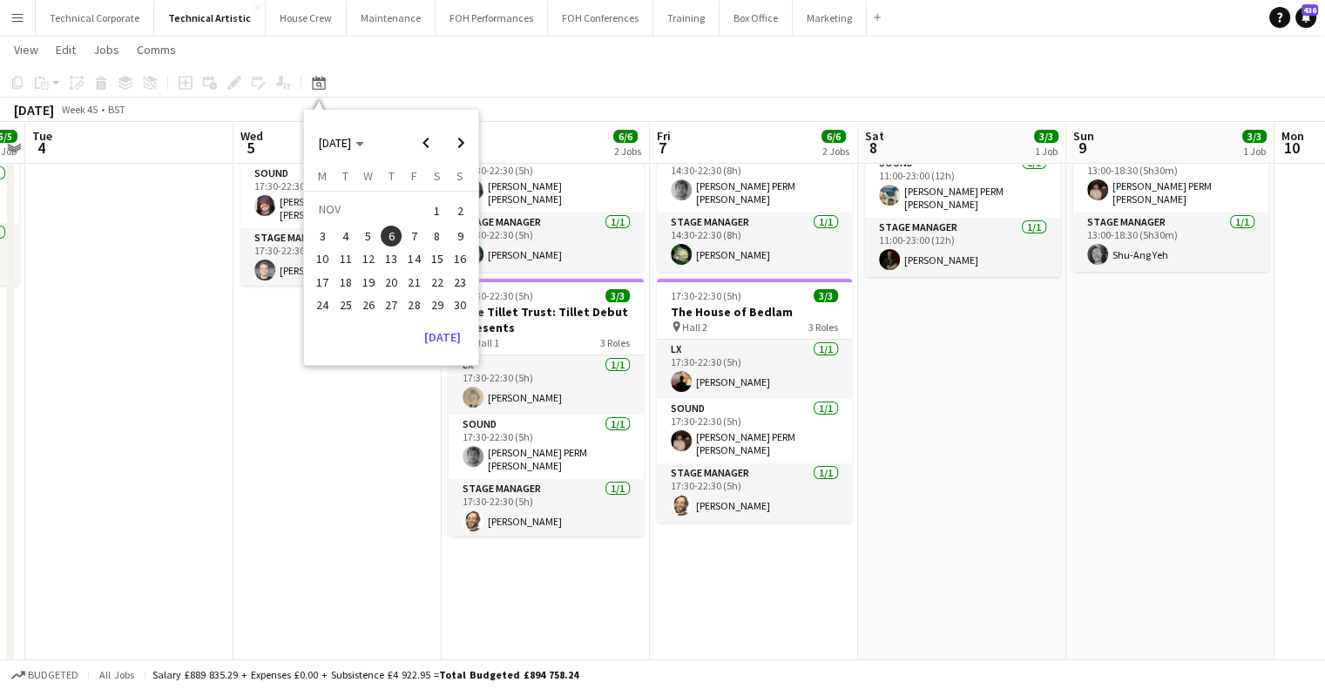
click at [456, 281] on span "23" at bounding box center [460, 282] width 21 height 21
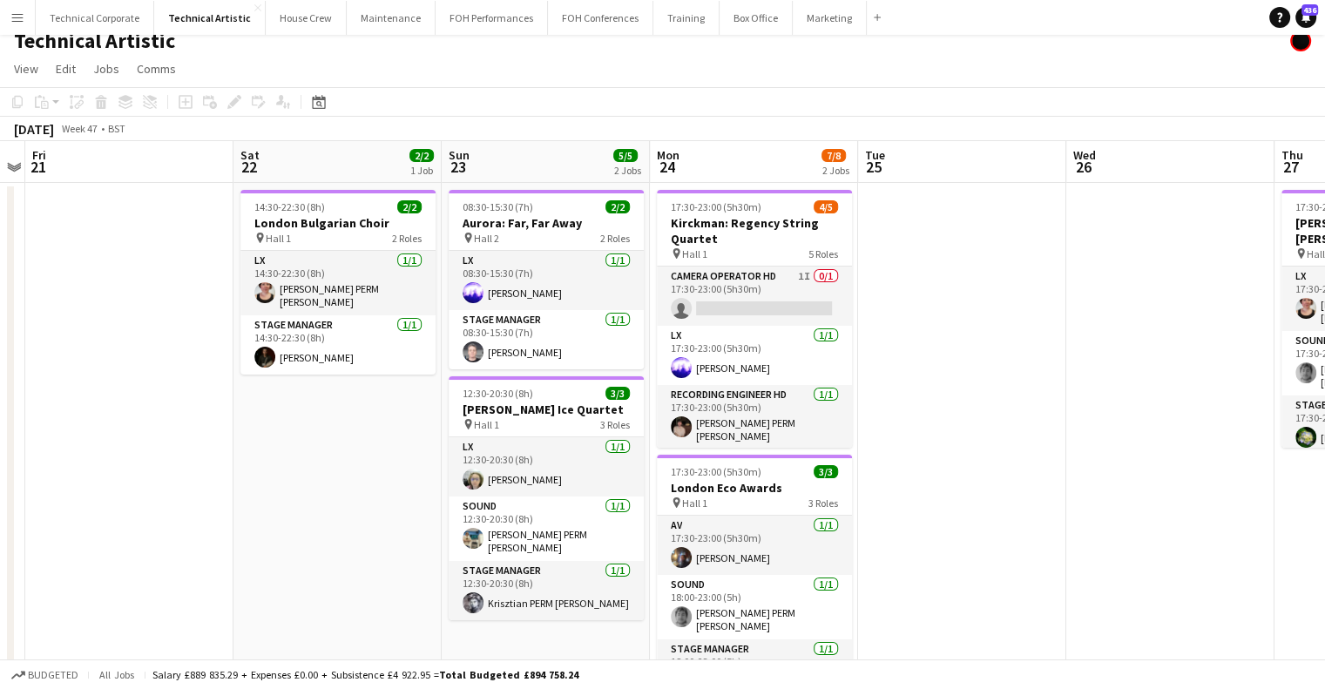
scroll to position [0, 0]
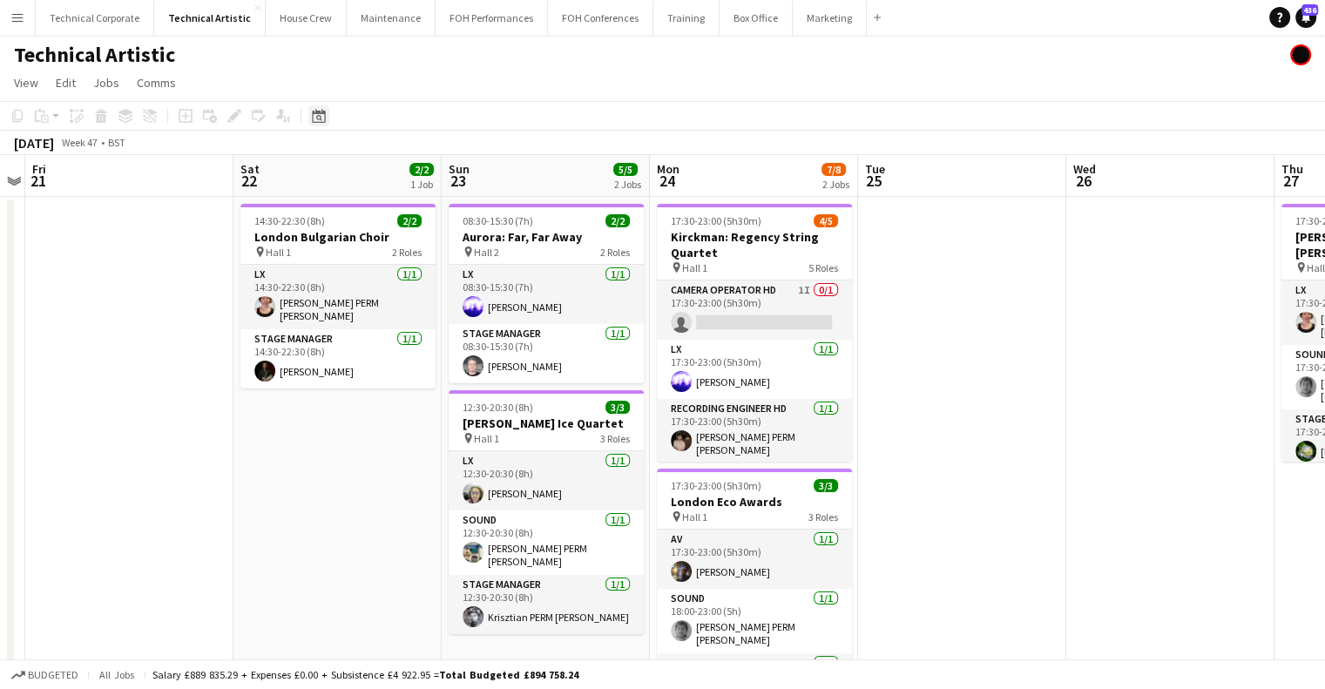
click at [321, 115] on icon "Date picker" at bounding box center [319, 116] width 14 height 14
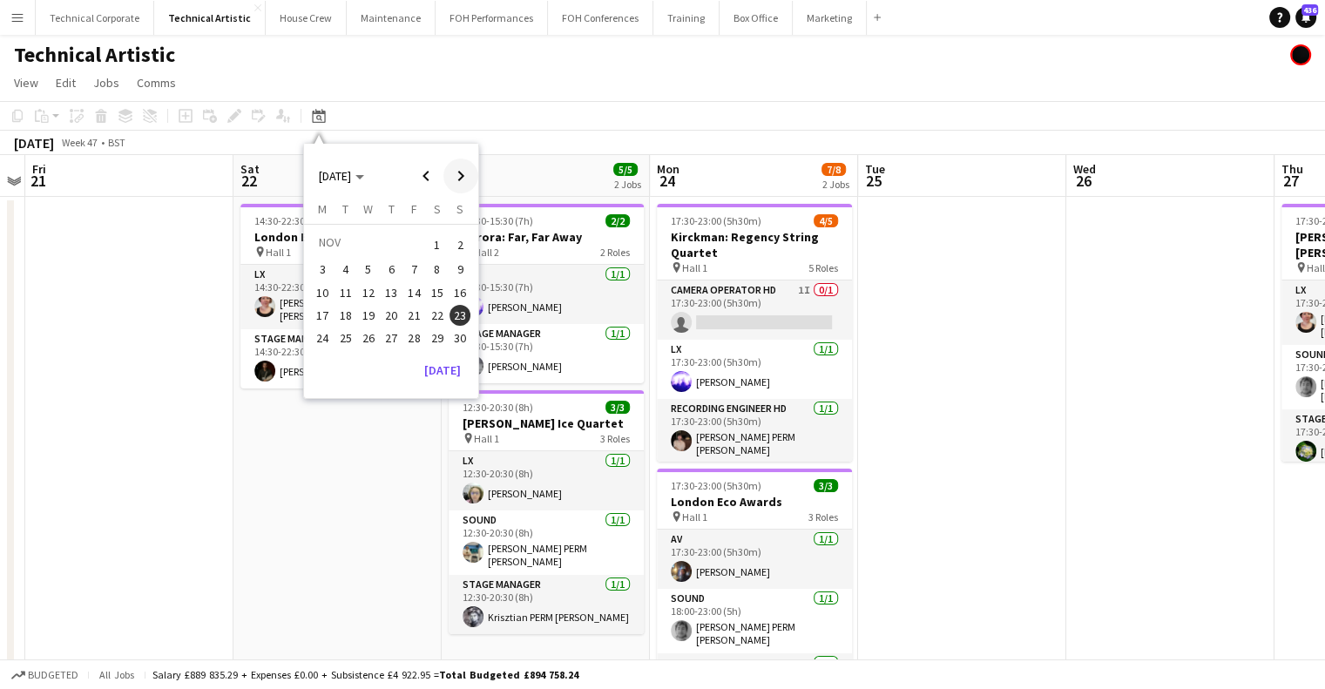
click at [461, 166] on span "Next month" at bounding box center [461, 176] width 35 height 35
drag, startPoint x: 442, startPoint y: 172, endPoint x: 432, endPoint y: 170, distance: 9.7
click at [436, 171] on span "Previous month" at bounding box center [426, 176] width 35 height 35
click at [320, 265] on span "3" at bounding box center [323, 270] width 21 height 21
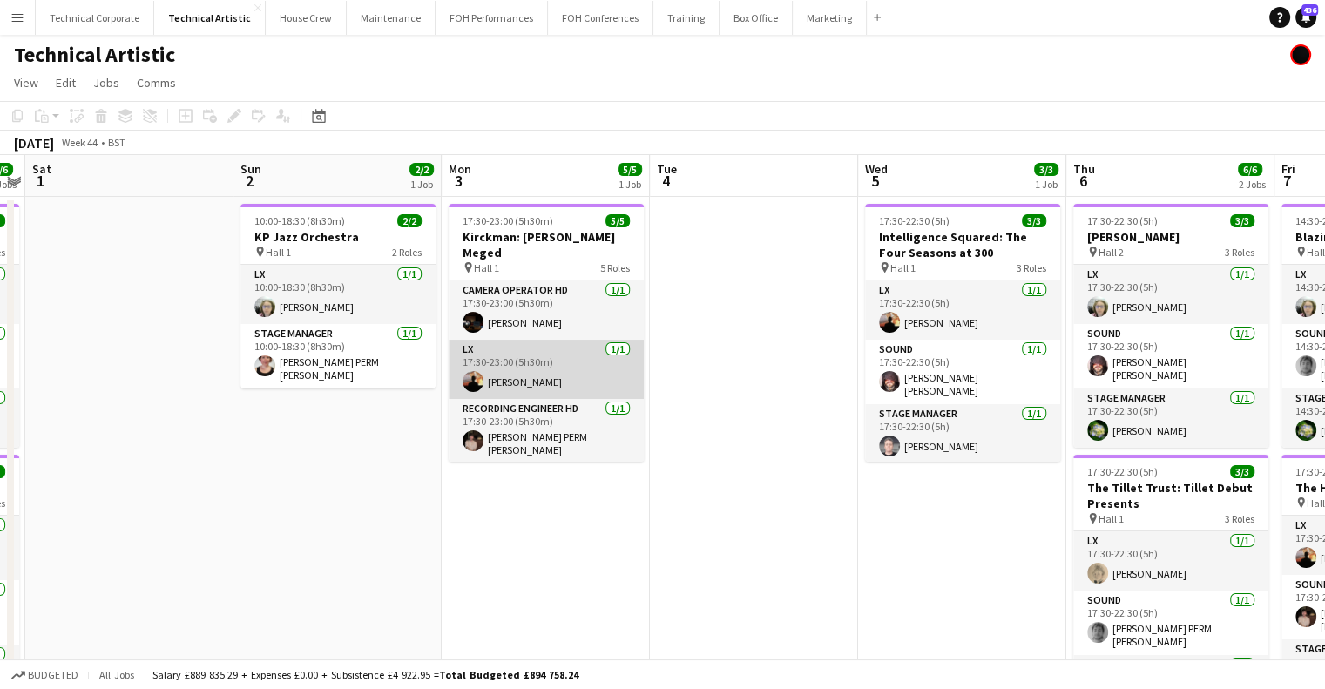
click at [570, 342] on app-card-role "LX [DATE] 17:30-23:00 (5h30m) [PERSON_NAME]" at bounding box center [546, 369] width 195 height 59
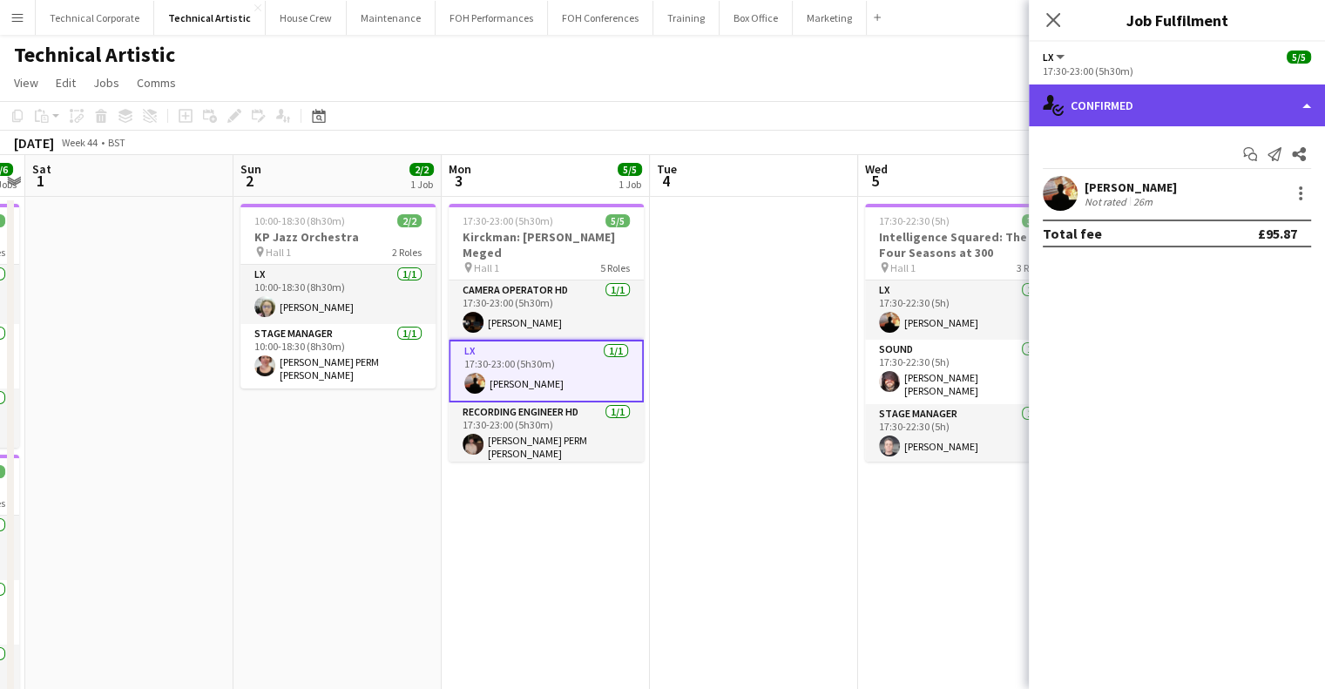
click at [1087, 88] on div "single-neutral-actions-check-2 Confirmed" at bounding box center [1177, 106] width 296 height 42
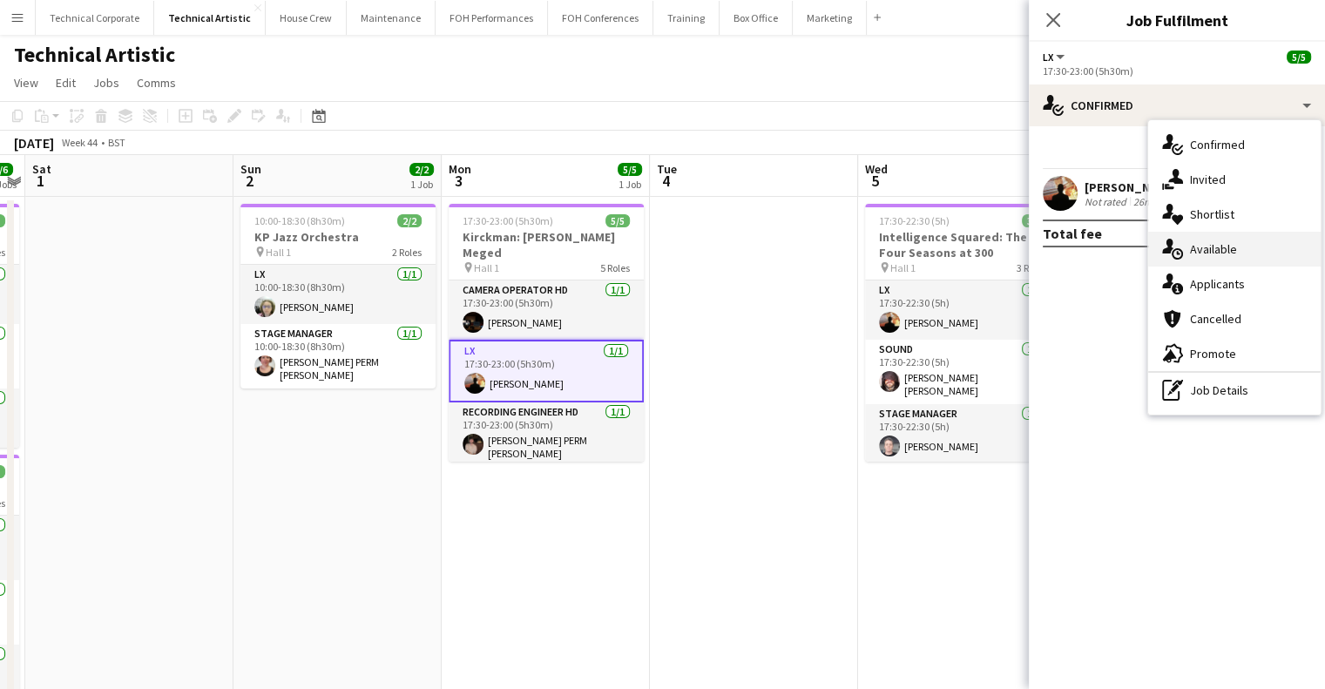
click at [1171, 247] on icon at bounding box center [1167, 246] width 11 height 15
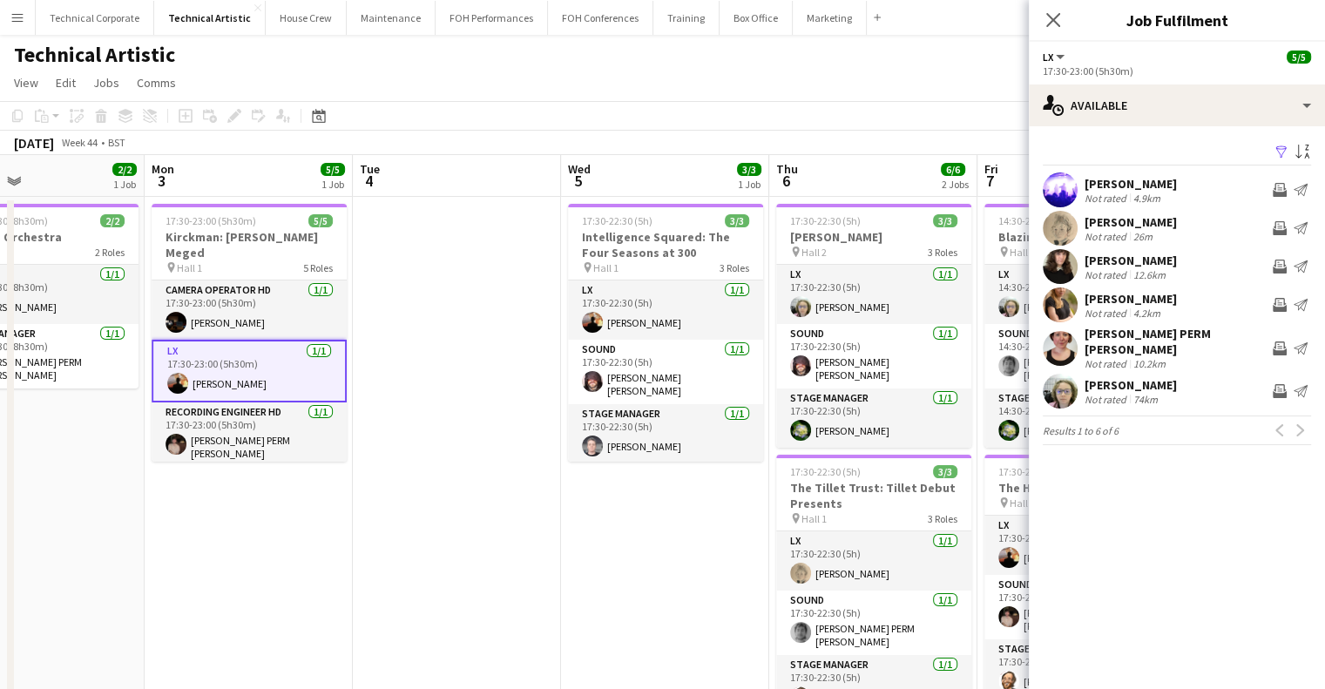
drag, startPoint x: 746, startPoint y: 362, endPoint x: 501, endPoint y: 375, distance: 245.2
click at [498, 376] on app-calendar-viewport "Fri 31 6/6 2 Jobs Sat 1 Sun 2 2/2 1 Job Mon 3 5/5 1 Job Tue 4 Wed 5 3/3 1 Job T…" at bounding box center [662, 588] width 1325 height 867
click at [622, 320] on app-card-role "LX [DATE] 17:30-22:30 (5h) [PERSON_NAME]" at bounding box center [664, 310] width 195 height 59
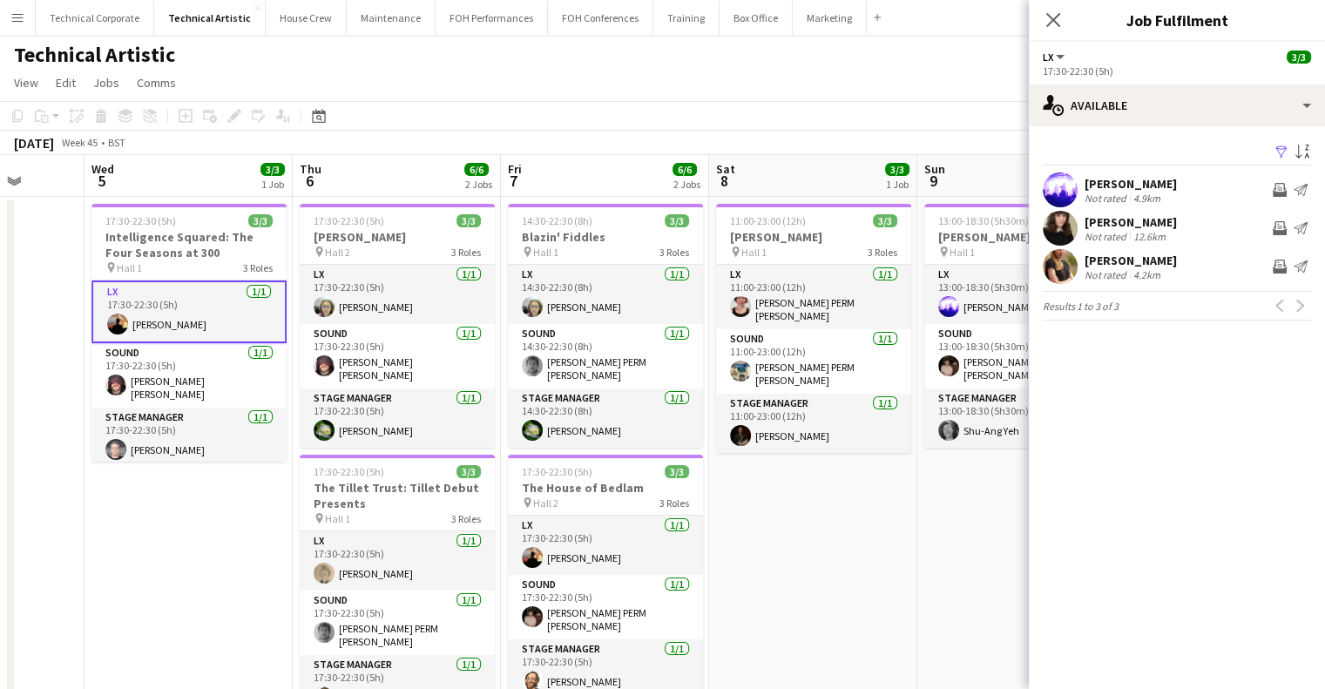
drag, startPoint x: 784, startPoint y: 350, endPoint x: 321, endPoint y: 360, distance: 463.6
click at [321, 360] on app-calendar-viewport "Sun 2 2/2 1 Job Mon 3 5/5 1 Job Tue 4 Wed 5 3/3 1 Job Thu 6 6/6 2 Jobs Fri 7 6/…" at bounding box center [662, 588] width 1325 height 867
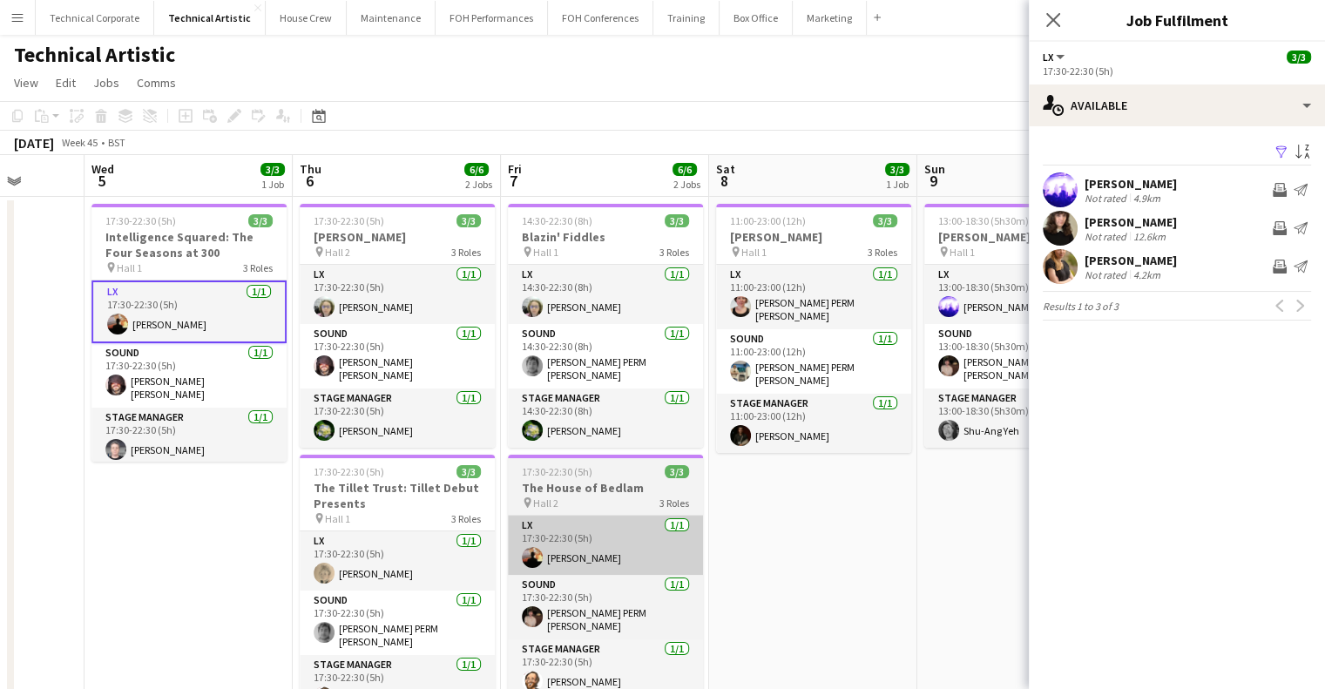
scroll to position [0, 558]
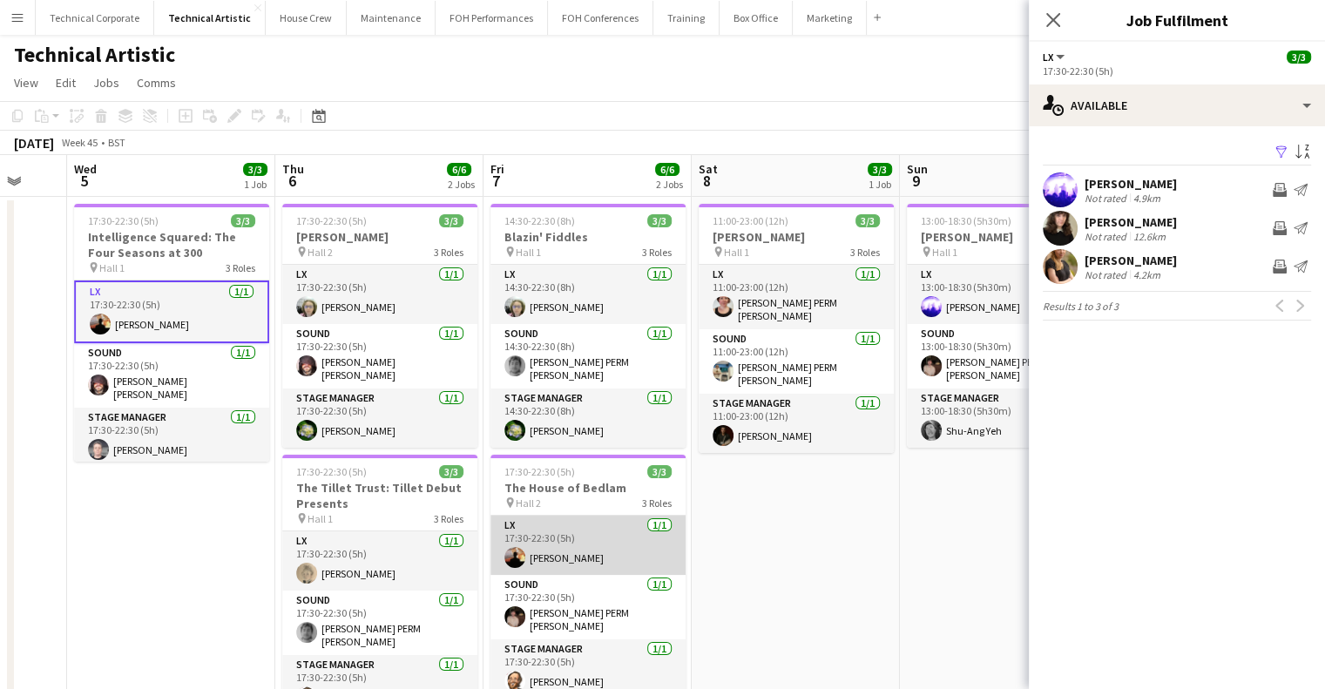
click at [540, 545] on app-card-role "LX [DATE] 17:30-22:30 (5h) [PERSON_NAME]" at bounding box center [588, 545] width 195 height 59
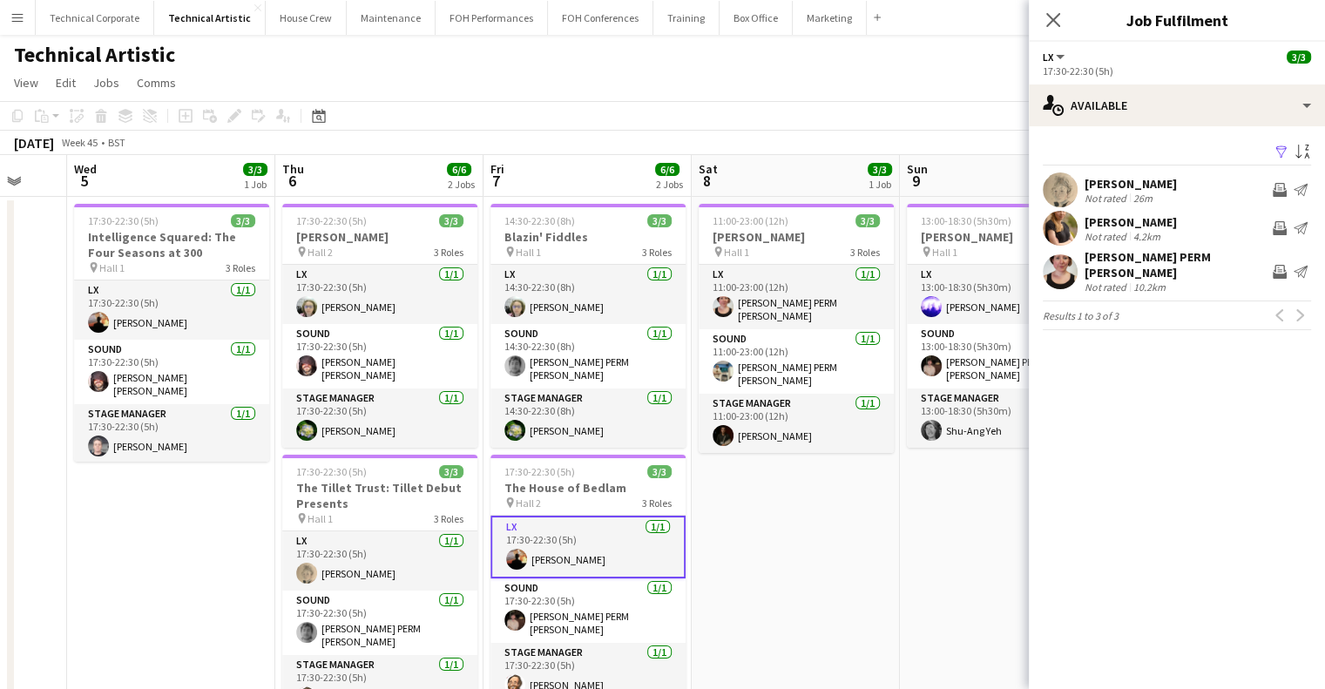
click at [765, 515] on app-date-cell "11:00-23:00 (12h) 3/3 [PERSON_NAME] pin Hall 1 3 Roles LX [DATE] 11:00-23:00 (1…" at bounding box center [796, 609] width 208 height 825
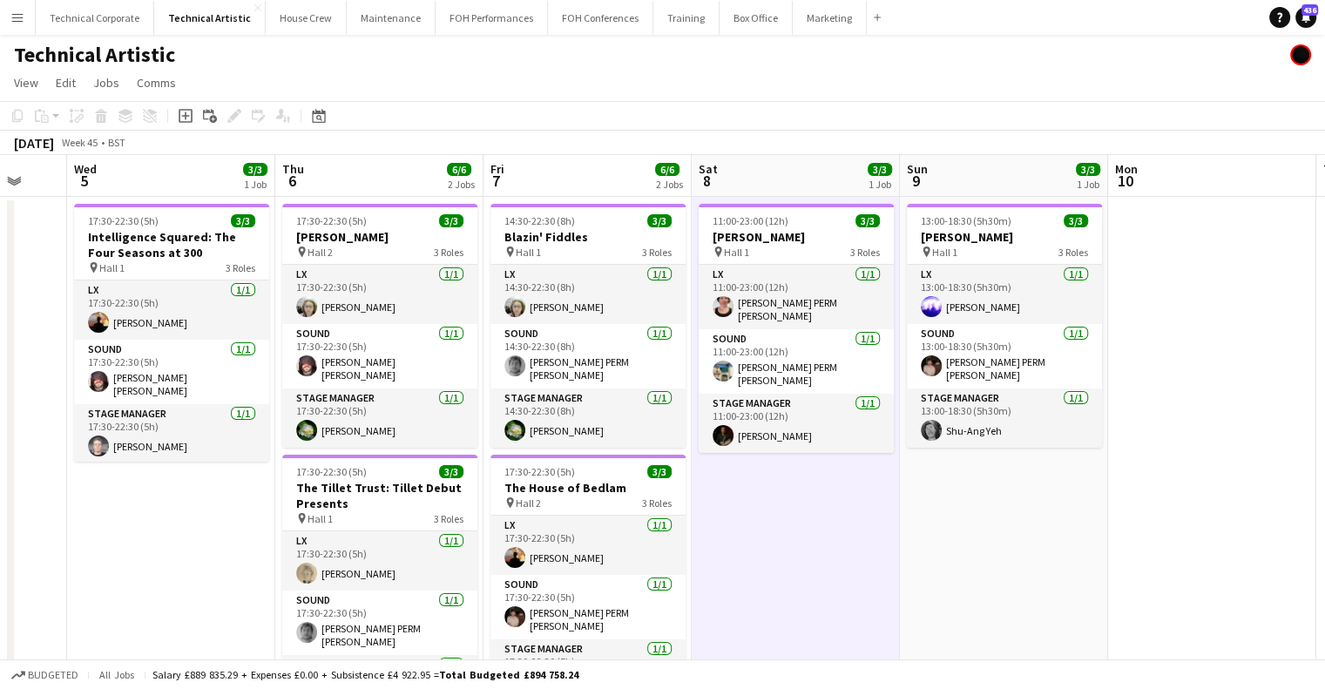
click at [765, 515] on app-date-cell "11:00-23:00 (12h) 3/3 [PERSON_NAME] pin Hall 1 3 Roles LX [DATE] 11:00-23:00 (1…" at bounding box center [796, 609] width 208 height 825
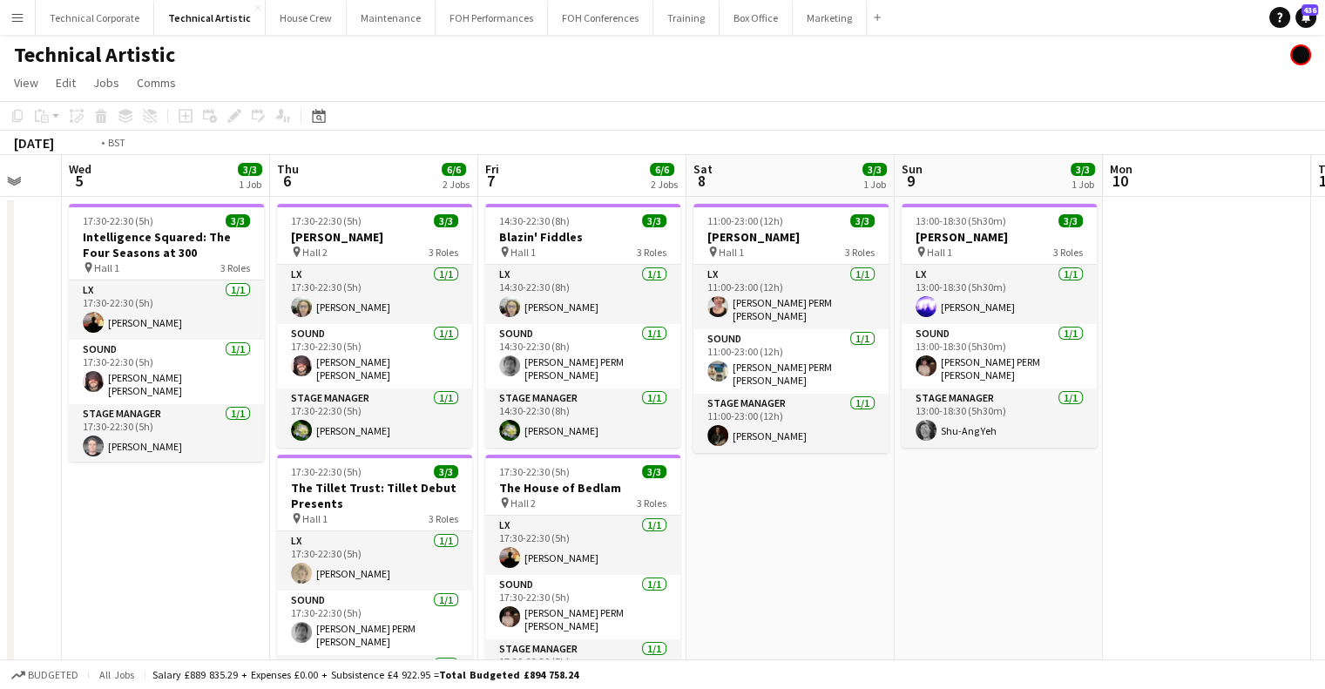
drag, startPoint x: 266, startPoint y: 474, endPoint x: 927, endPoint y: 471, distance: 661.3
click at [927, 471] on app-calendar-viewport "Sun 2 2/2 1 Job Mon 3 5/5 1 Job Tue 4 Wed 5 3/3 1 Job Thu 6 6/6 2 Jobs Fri 7 6/…" at bounding box center [662, 588] width 1325 height 867
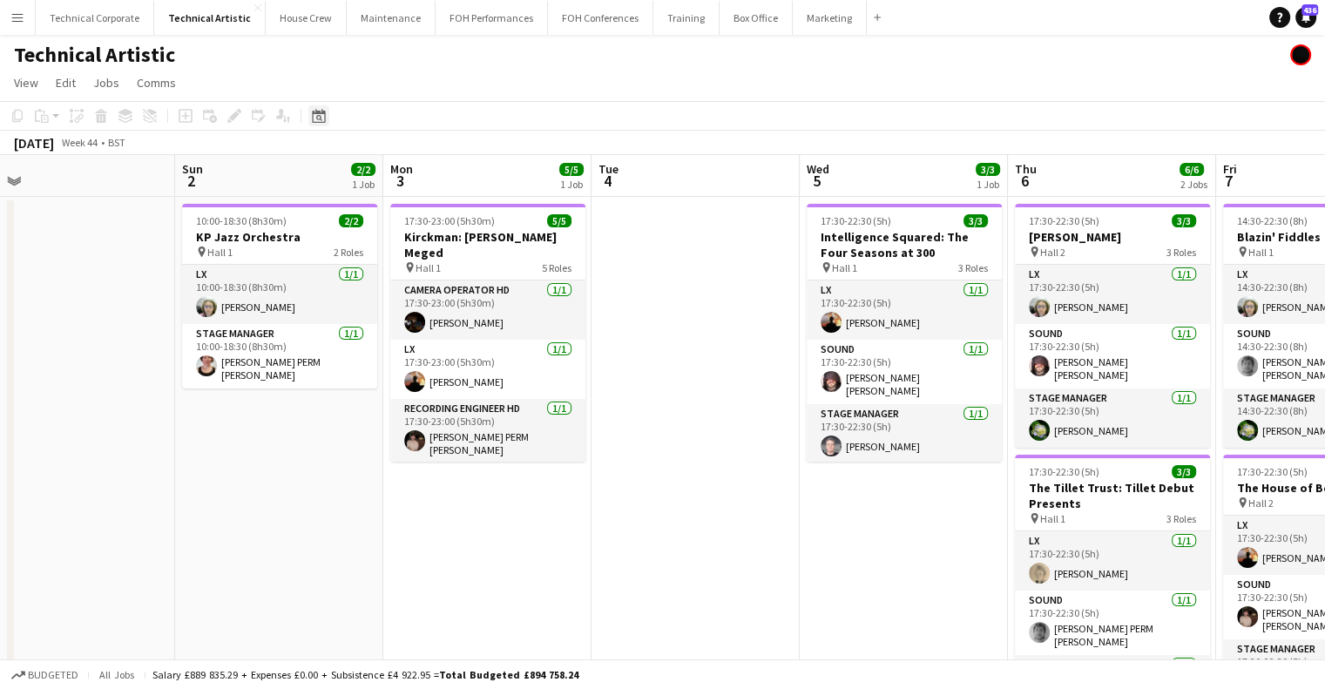
click at [321, 121] on icon "Date picker" at bounding box center [319, 116] width 14 height 14
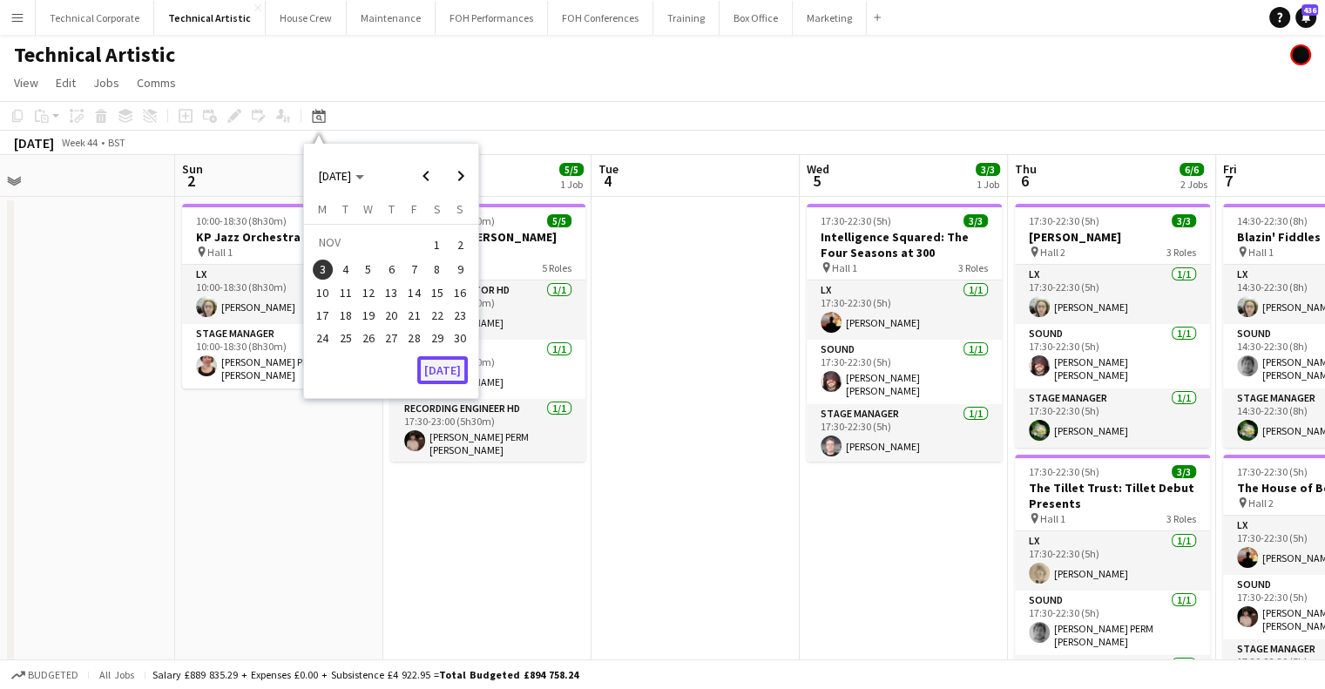
click at [446, 369] on button "[DATE]" at bounding box center [442, 370] width 51 height 28
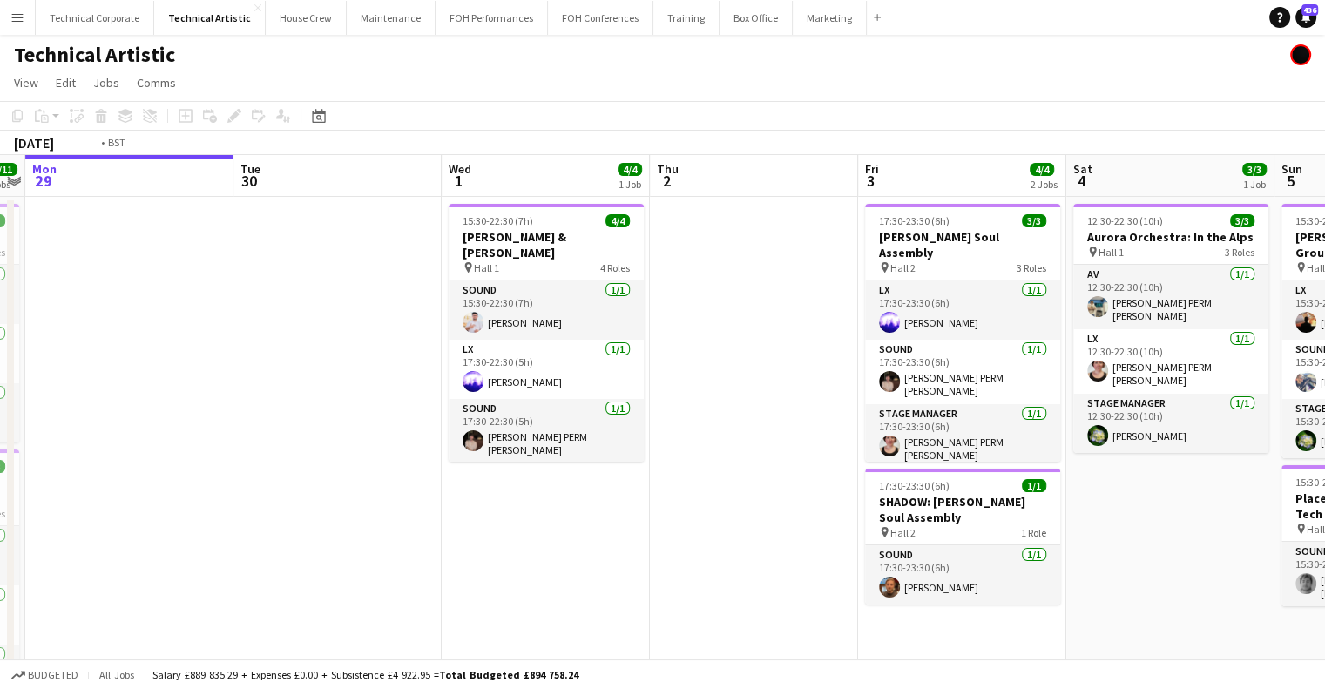
scroll to position [0, 709]
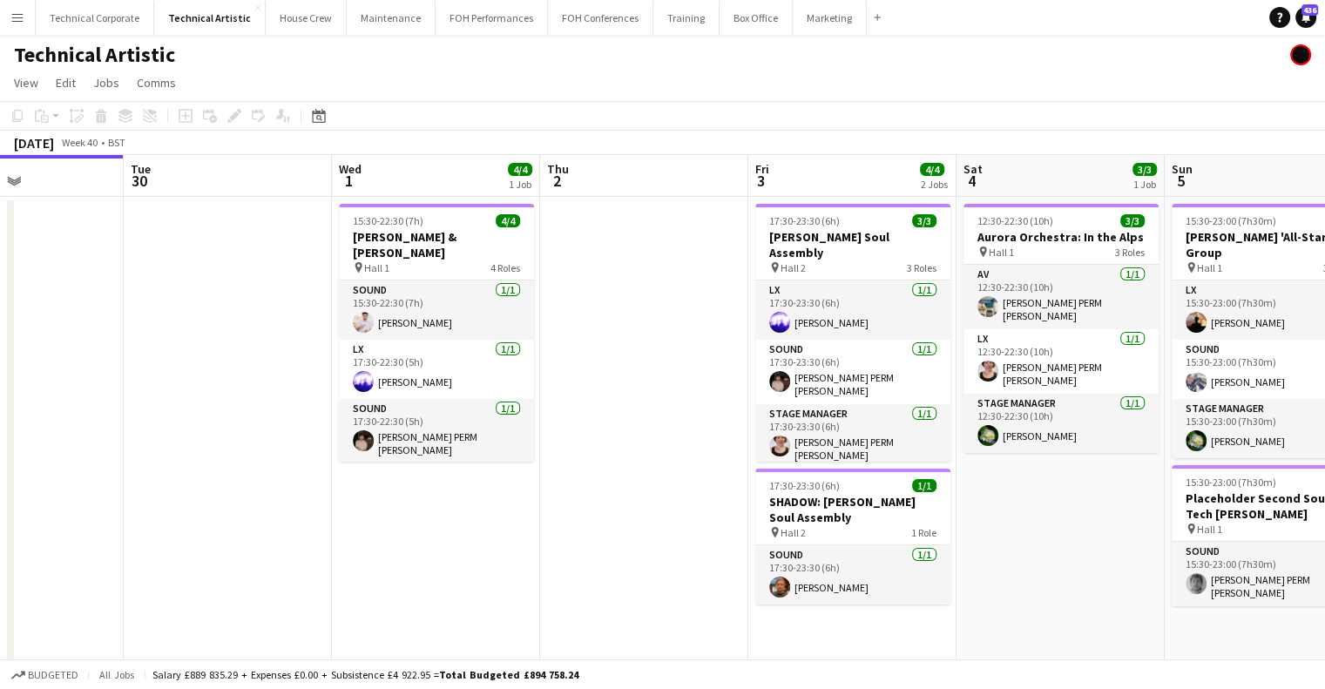
drag, startPoint x: 237, startPoint y: 410, endPoint x: 183, endPoint y: 413, distance: 54.1
click at [183, 413] on app-calendar-viewport "Fri 26 6/6 3 Jobs Sat 27 8/8 2 Jobs Sun 28 11/11 2 Jobs Mon 29 Tue 30 Wed 1 4/4…" at bounding box center [662, 588] width 1325 height 867
